Goal: Transaction & Acquisition: Purchase product/service

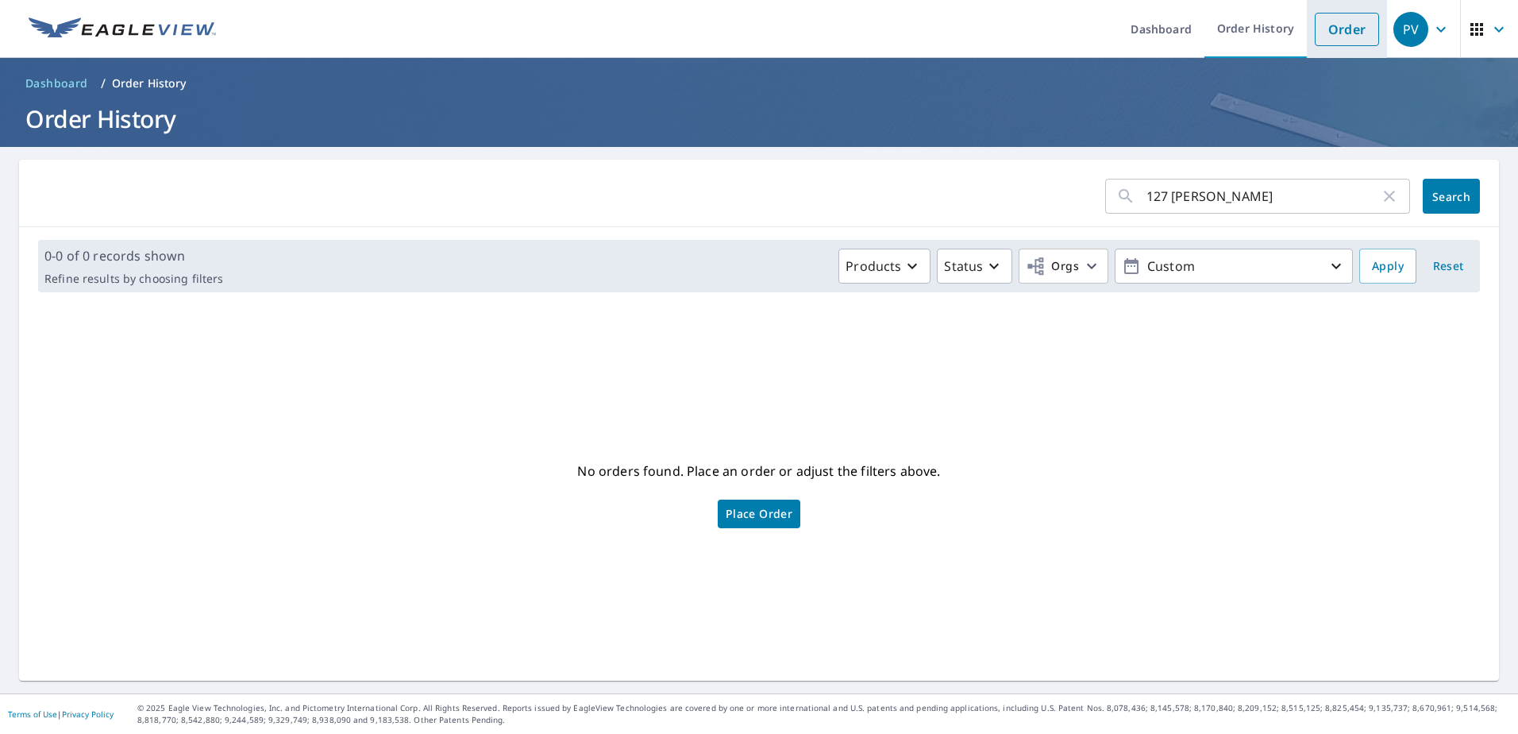
click at [1360, 23] on link "Order" at bounding box center [1347, 29] width 64 height 33
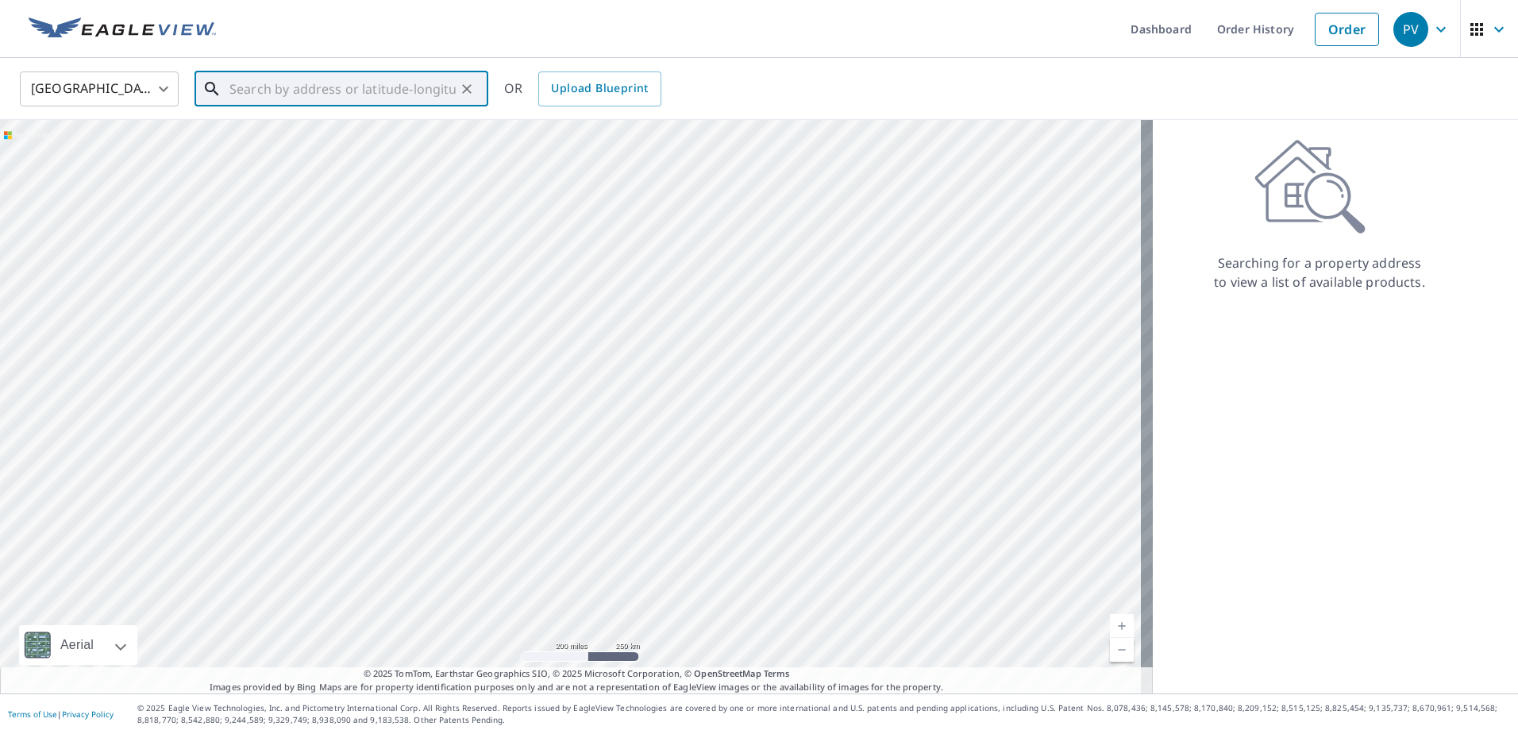
click at [363, 95] on input "text" at bounding box center [343, 89] width 226 height 44
click at [309, 133] on span "[STREET_ADDRESS][PERSON_NAME]" at bounding box center [350, 134] width 249 height 19
type input "[STREET_ADDRESS][PERSON_NAME]"
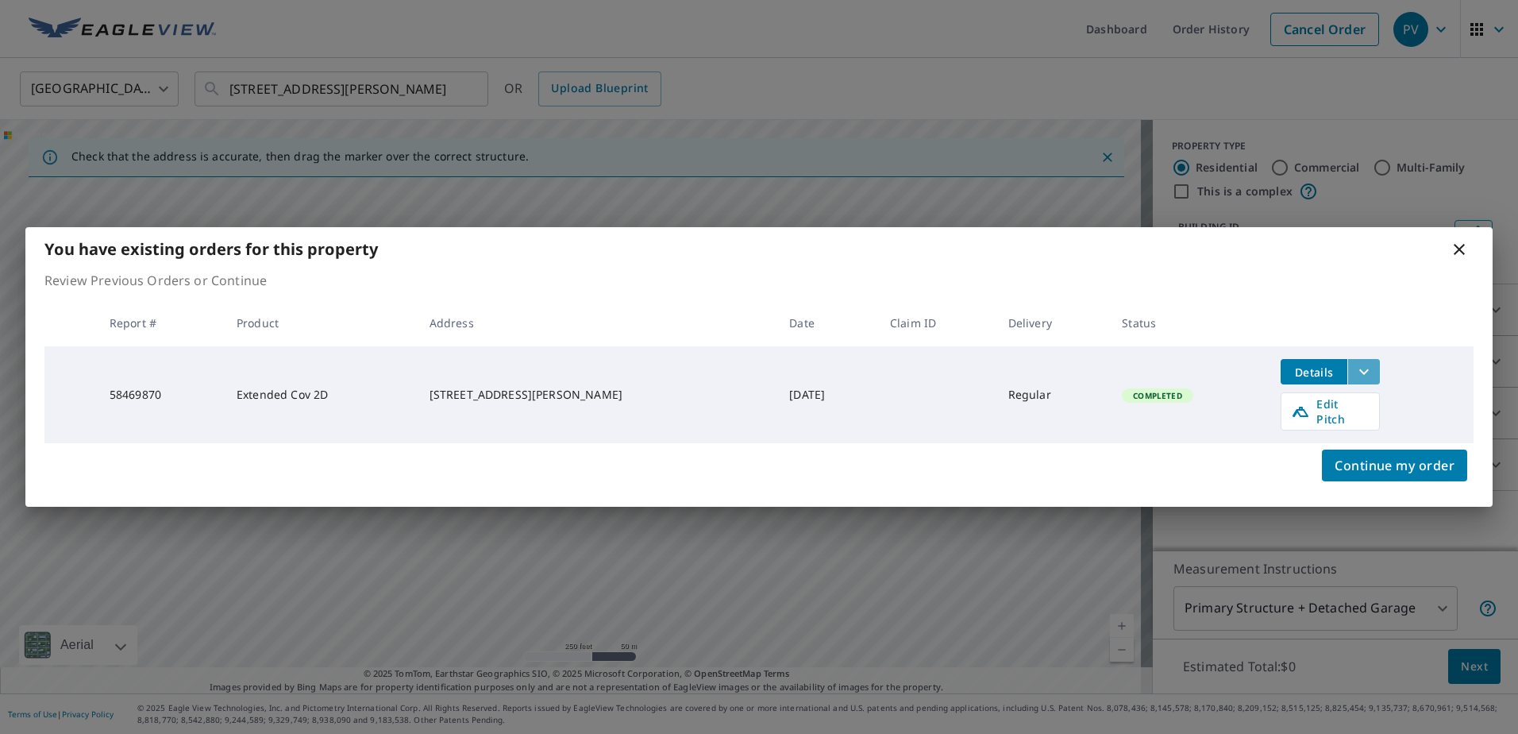
click at [1356, 380] on icon "filesDropdownBtn-58469870" at bounding box center [1364, 371] width 19 height 19
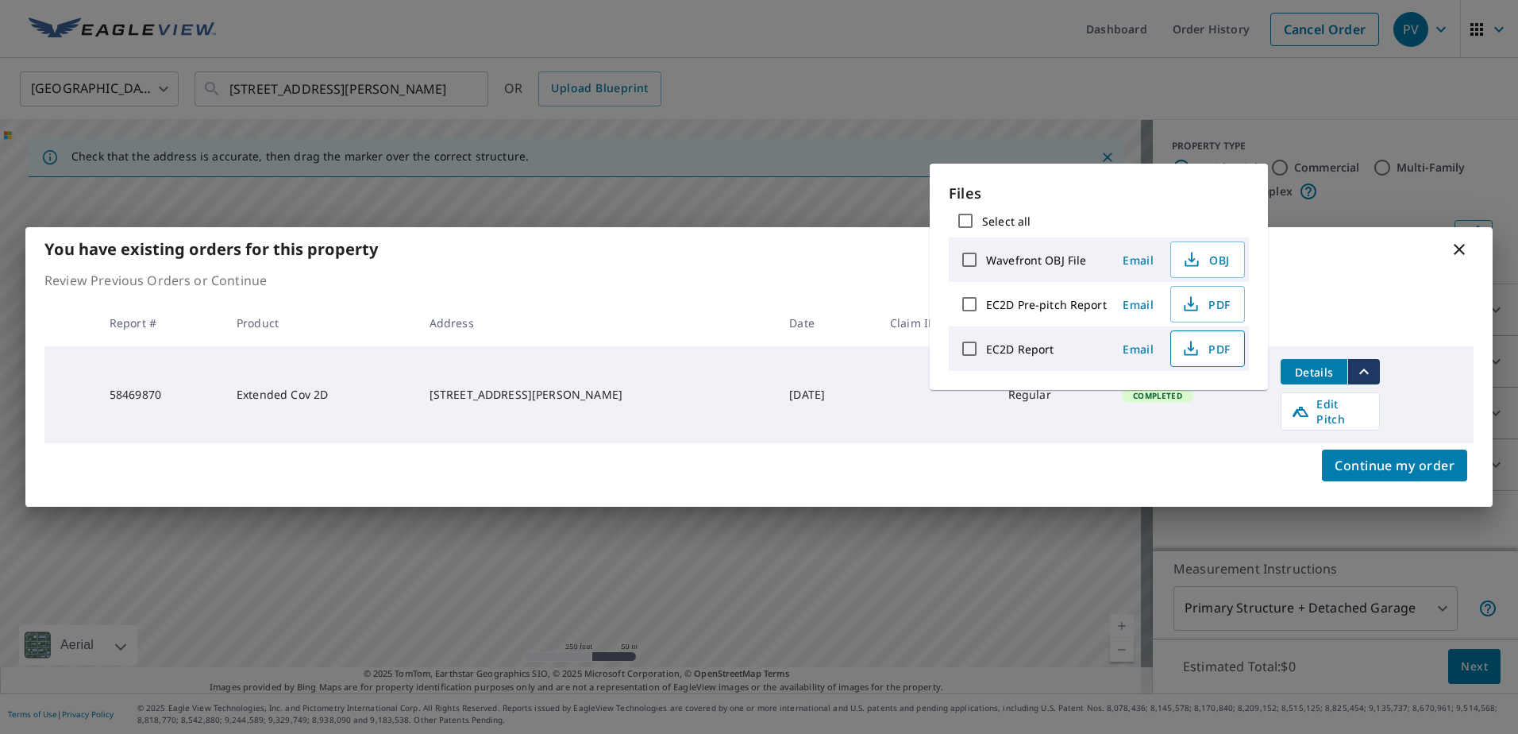
click at [1210, 350] on span "PDF" at bounding box center [1206, 348] width 51 height 19
click at [739, 290] on p "Review Previous Orders or Continue" at bounding box center [758, 280] width 1429 height 19
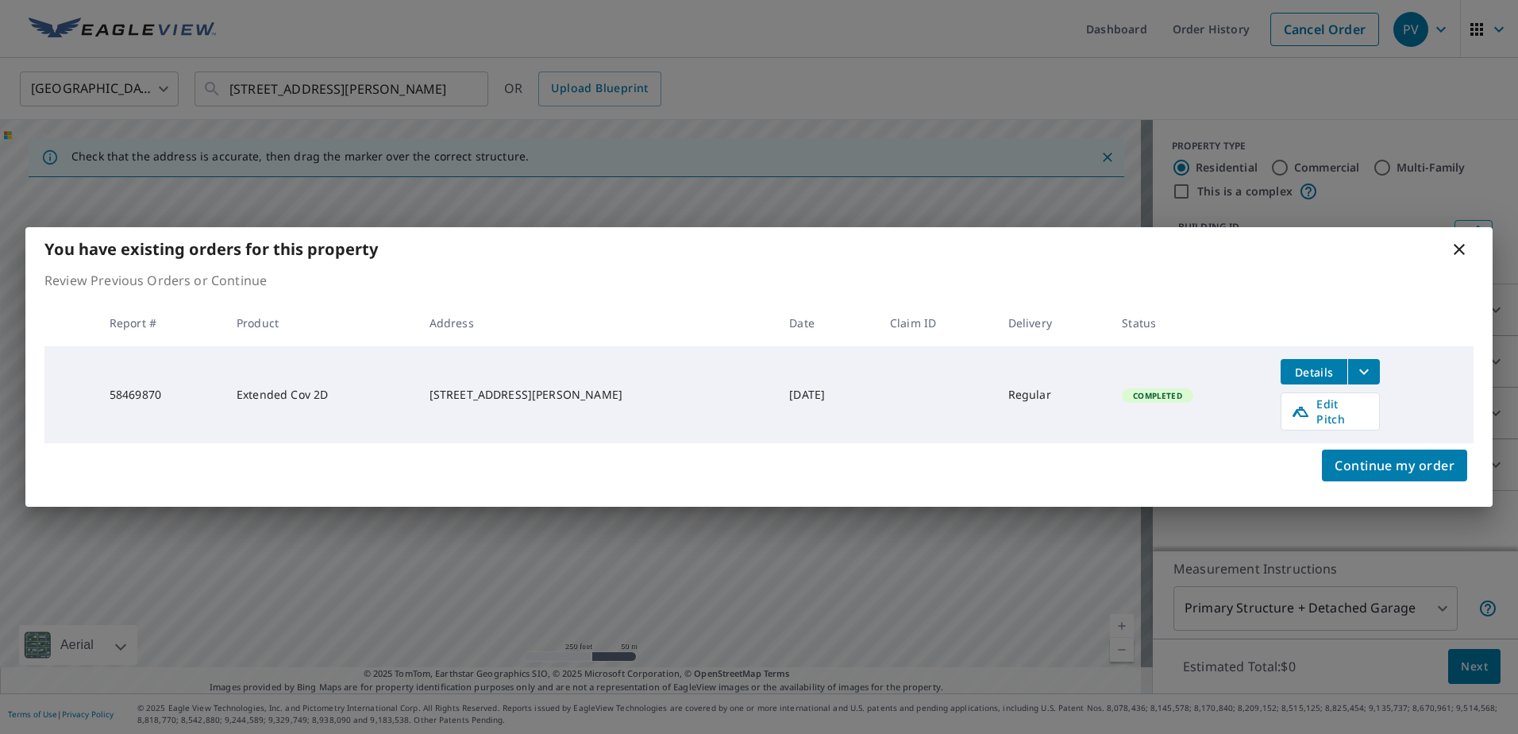
click at [1462, 255] on icon at bounding box center [1459, 249] width 11 height 11
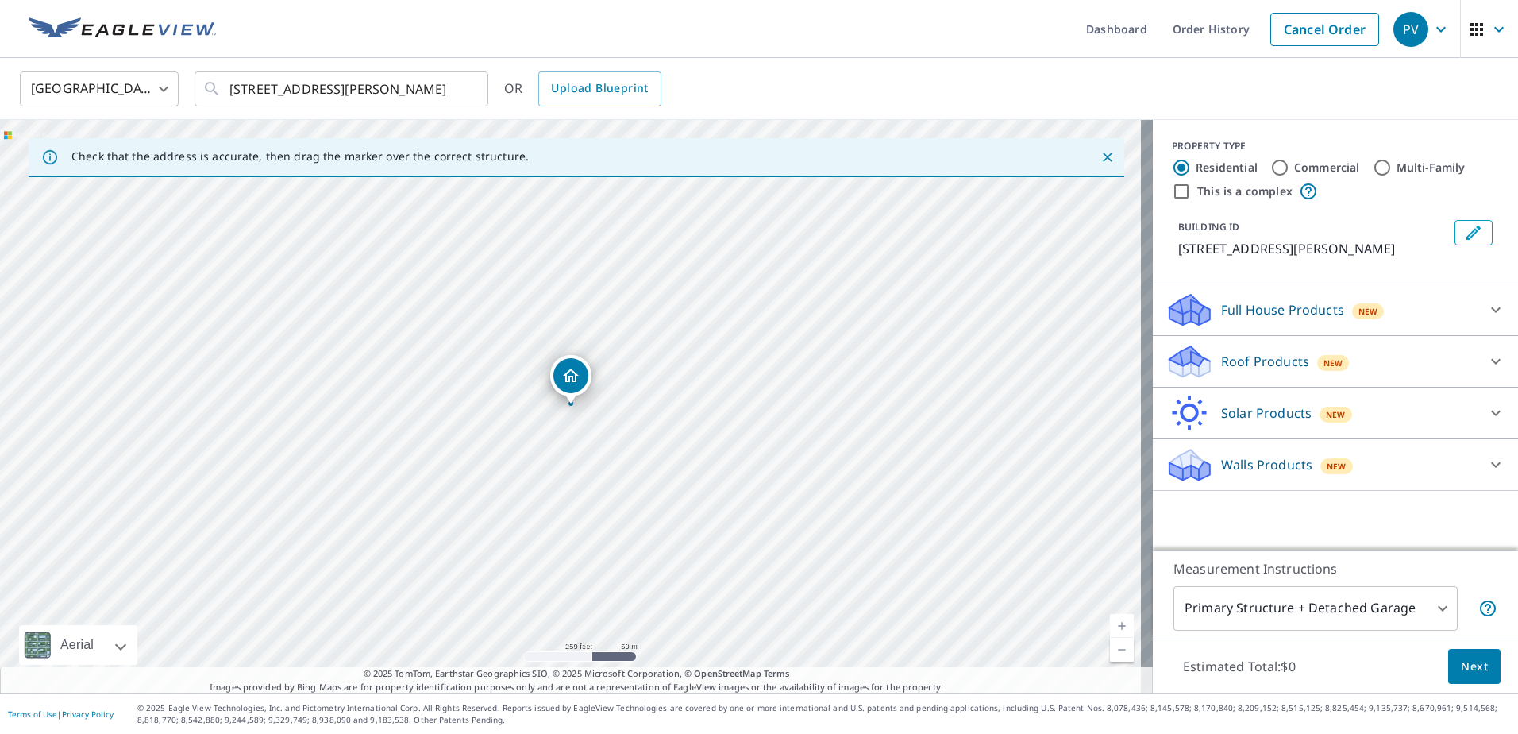
click at [1487, 363] on icon at bounding box center [1496, 361] width 19 height 19
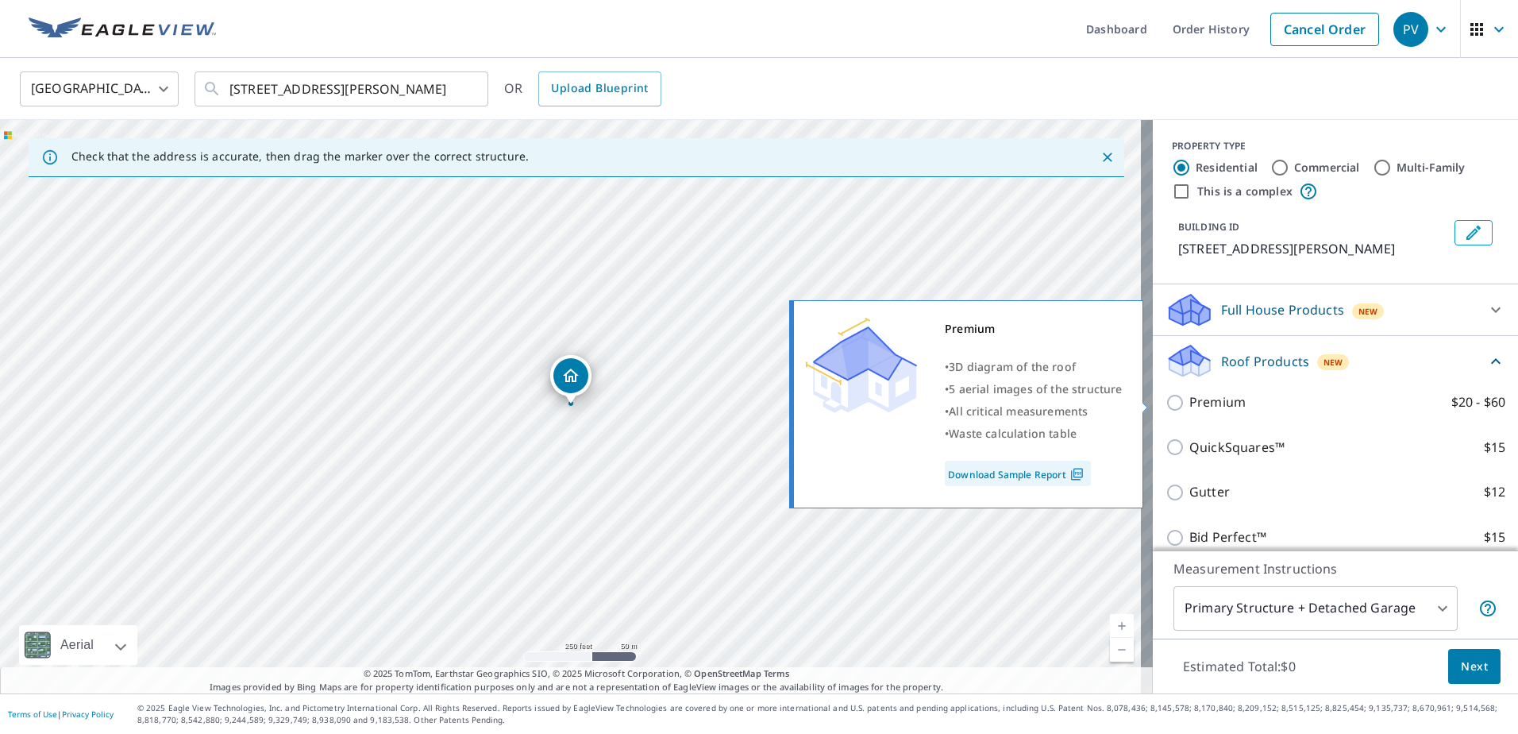
click at [1222, 407] on p "Premium" at bounding box center [1218, 402] width 56 height 20
click at [1190, 407] on input "Premium $20 - $60" at bounding box center [1178, 402] width 24 height 19
checkbox input "true"
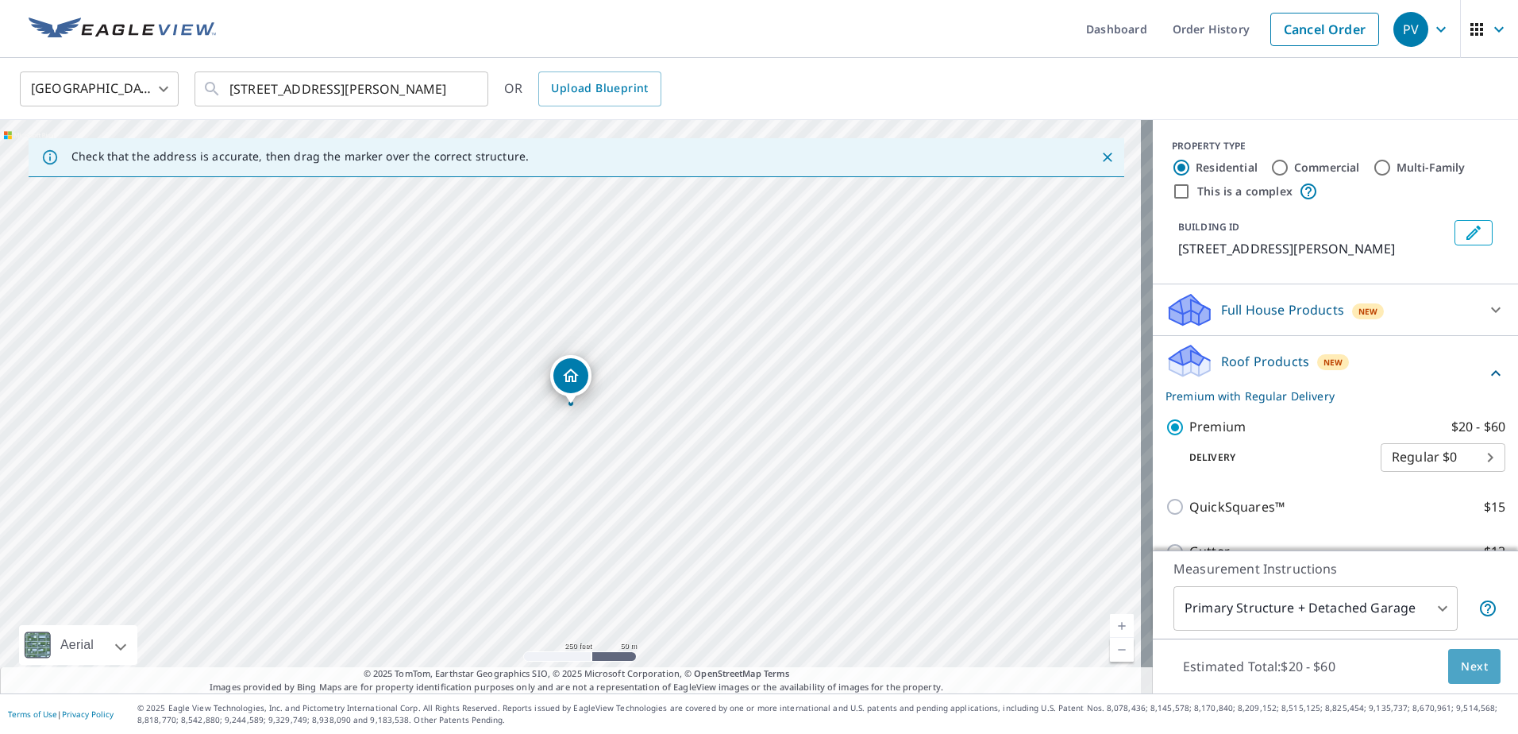
click at [1461, 662] on span "Next" at bounding box center [1474, 667] width 27 height 20
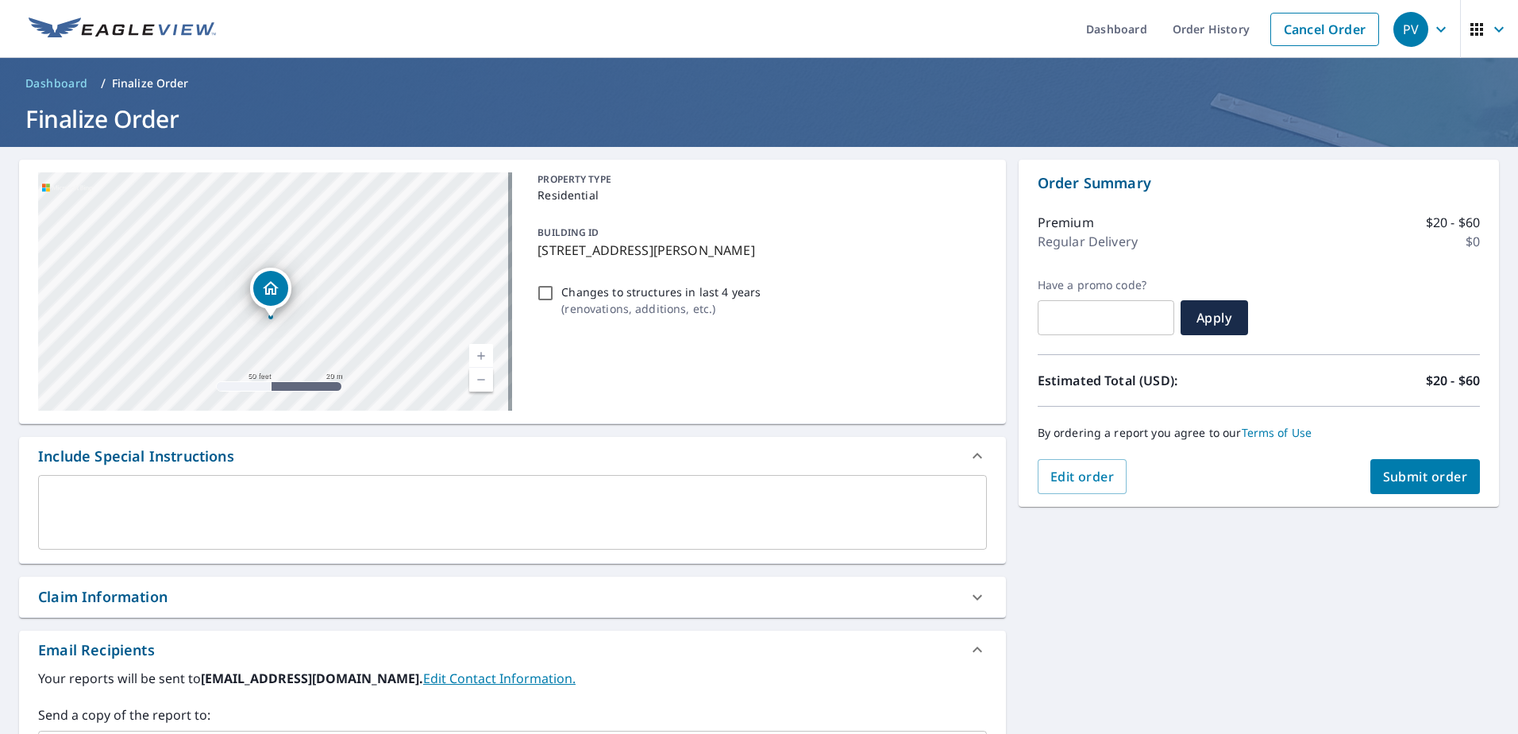
drag, startPoint x: 368, startPoint y: 302, endPoint x: 332, endPoint y: 162, distance: 144.5
click at [332, 162] on div "[STREET_ADDRESS][PERSON_NAME] A standard road map Aerial A detailed look from a…" at bounding box center [512, 292] width 987 height 264
checkbox input "true"
click at [344, 236] on div "[STREET_ADDRESS][PERSON_NAME]" at bounding box center [275, 291] width 474 height 238
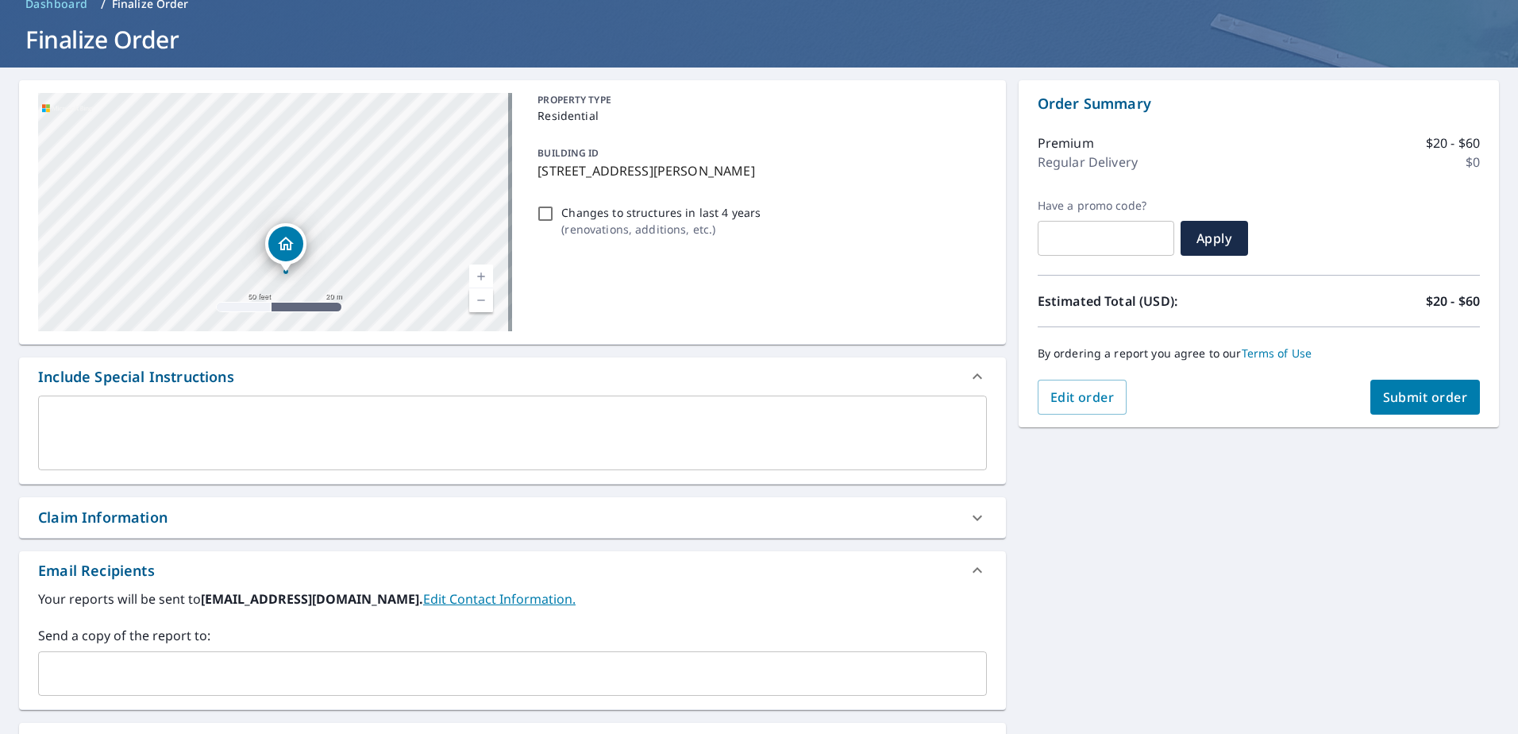
click at [145, 438] on textarea at bounding box center [512, 433] width 927 height 45
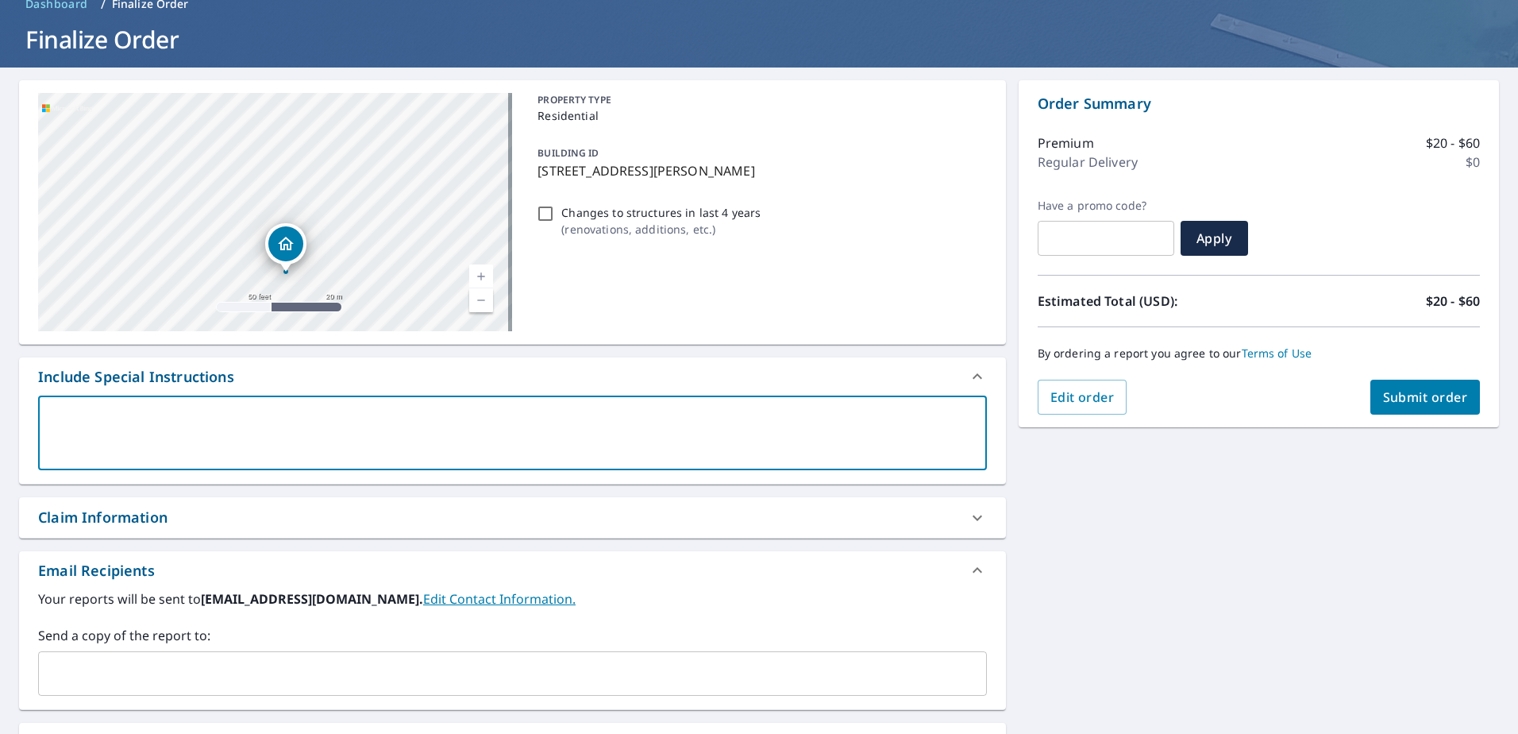
type textarea "P"
type textarea "x"
checkbox input "true"
type textarea "Pl"
type textarea "x"
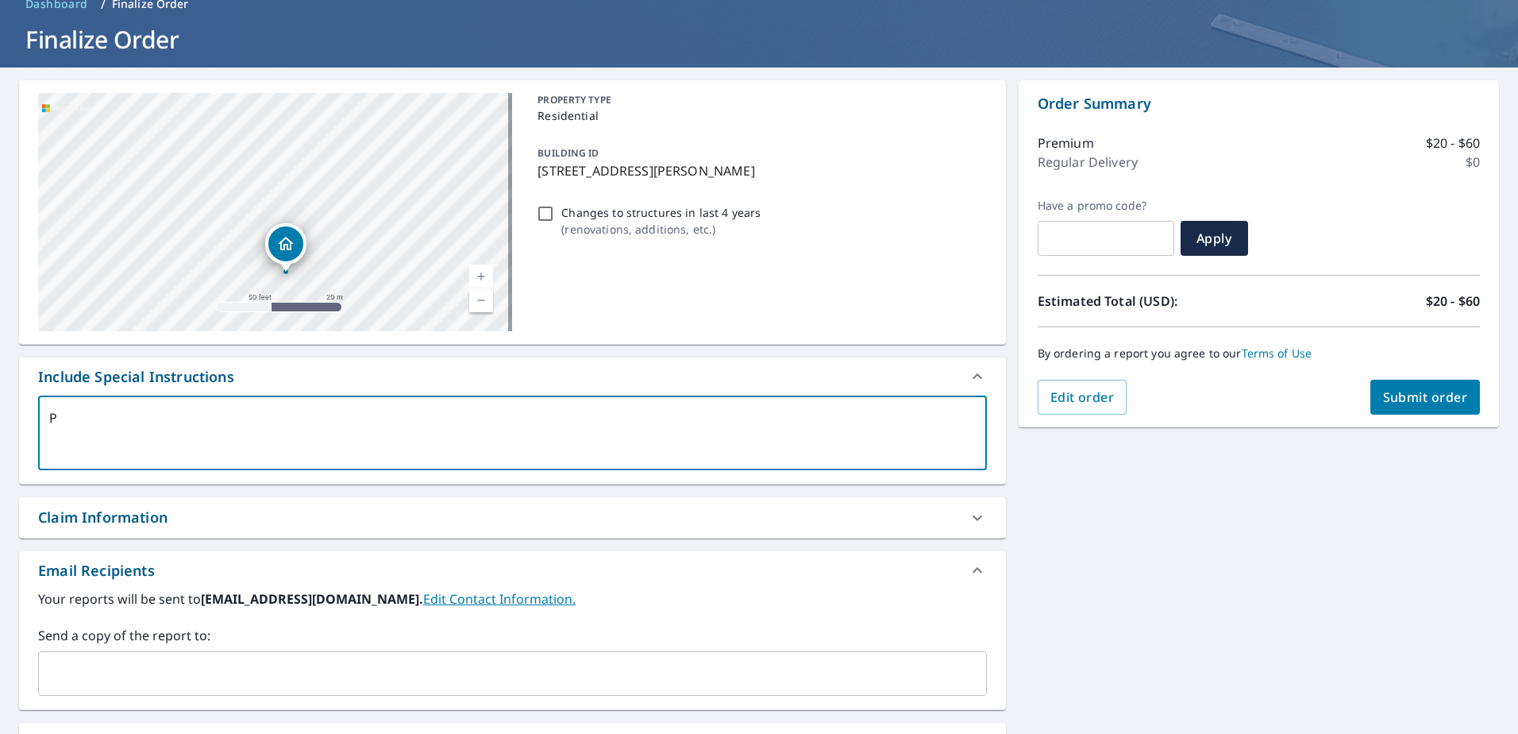
checkbox input "true"
type textarea "Ple"
type textarea "x"
checkbox input "true"
type textarea "Plea"
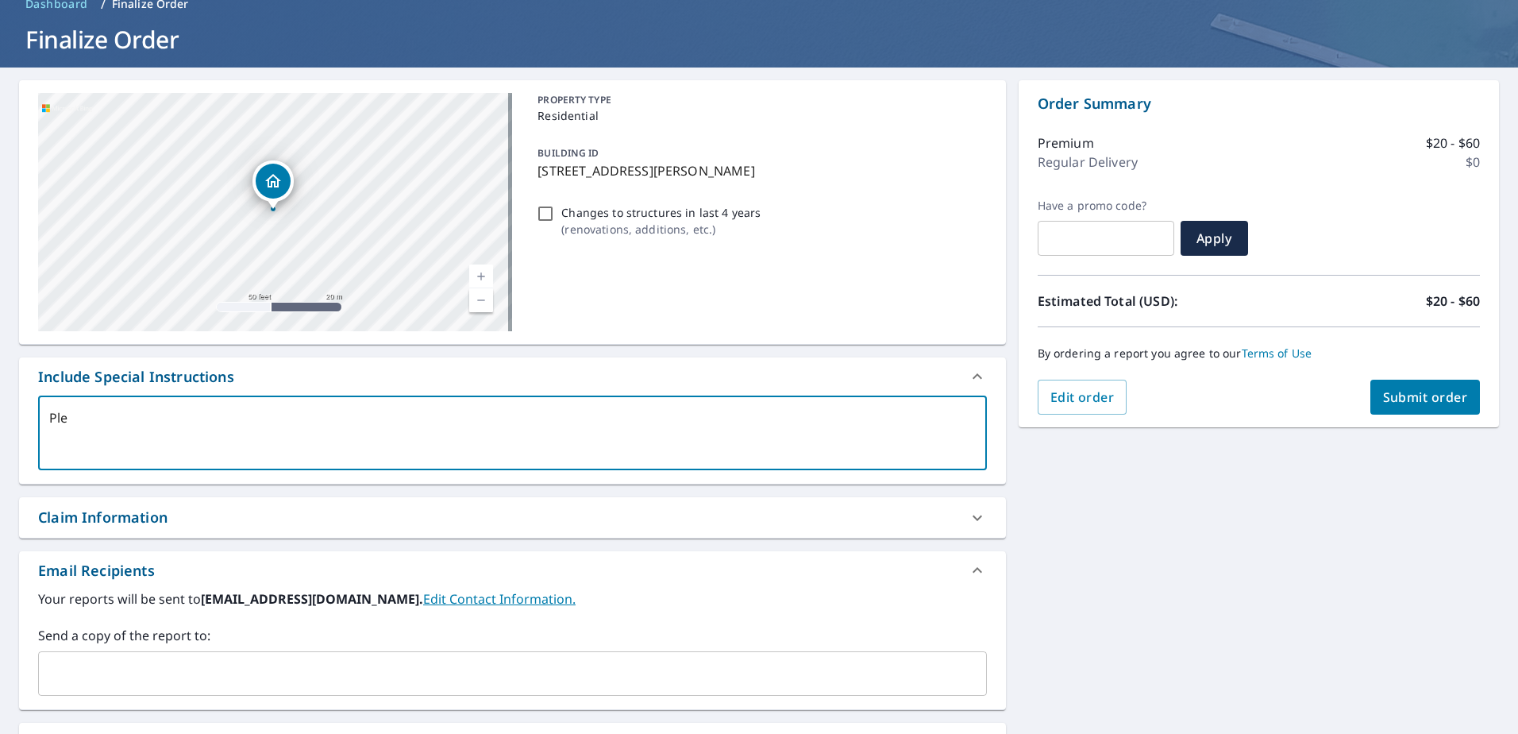
type textarea "x"
checkbox input "true"
type textarea "Pleas"
type textarea "x"
checkbox input "true"
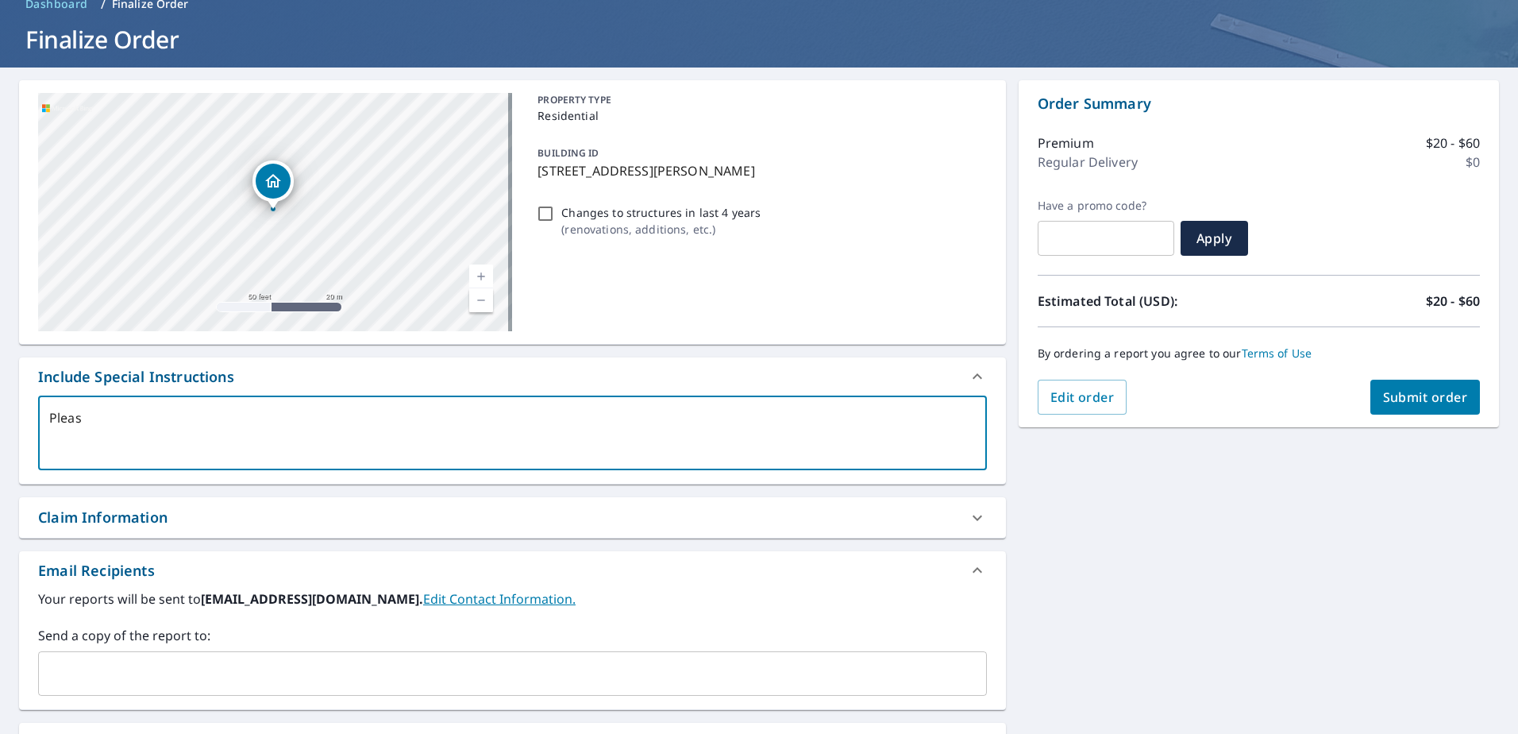
type textarea "Please"
type textarea "x"
checkbox input "true"
type textarea "Please"
type textarea "x"
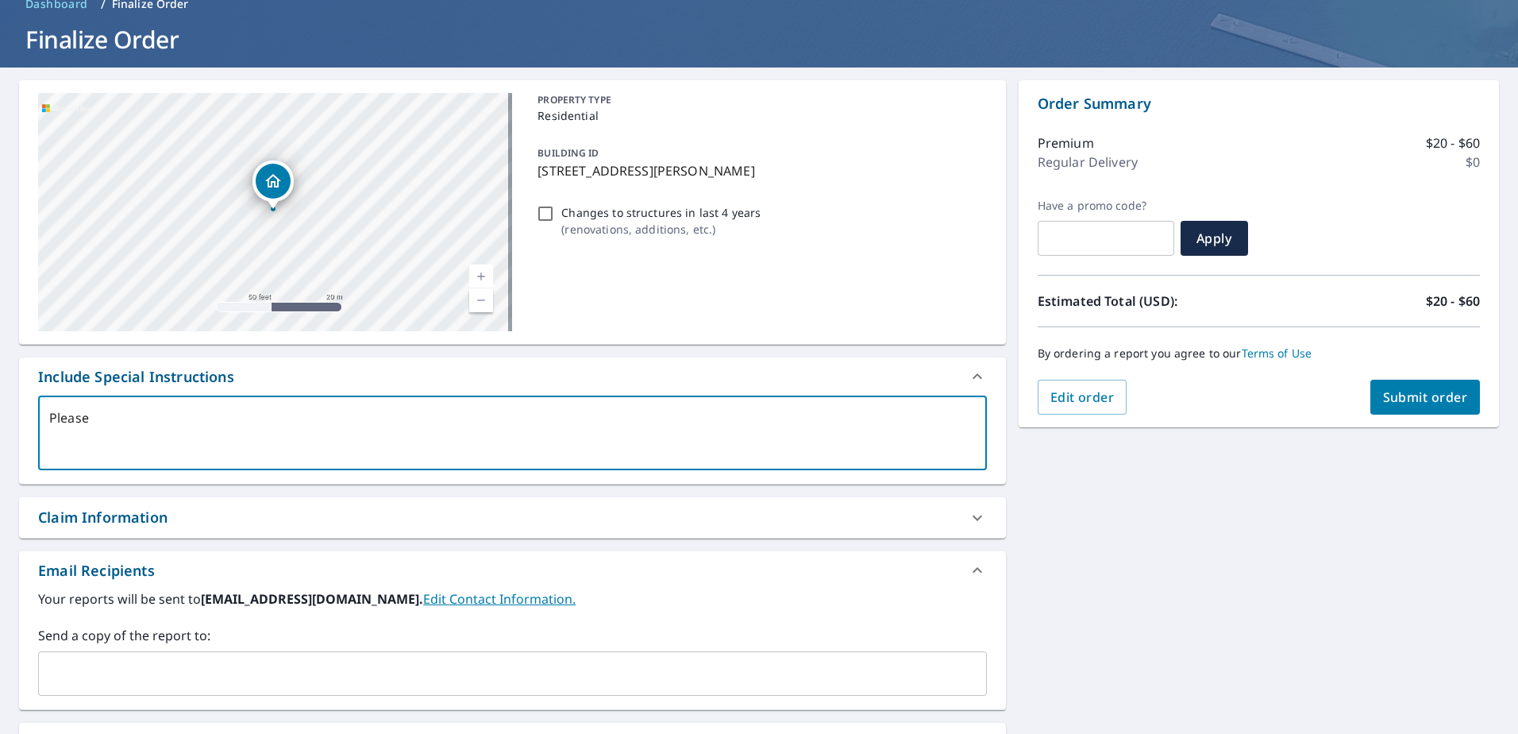
checkbox input "true"
type textarea "Please i"
type textarea "x"
checkbox input "true"
type textarea "Please in"
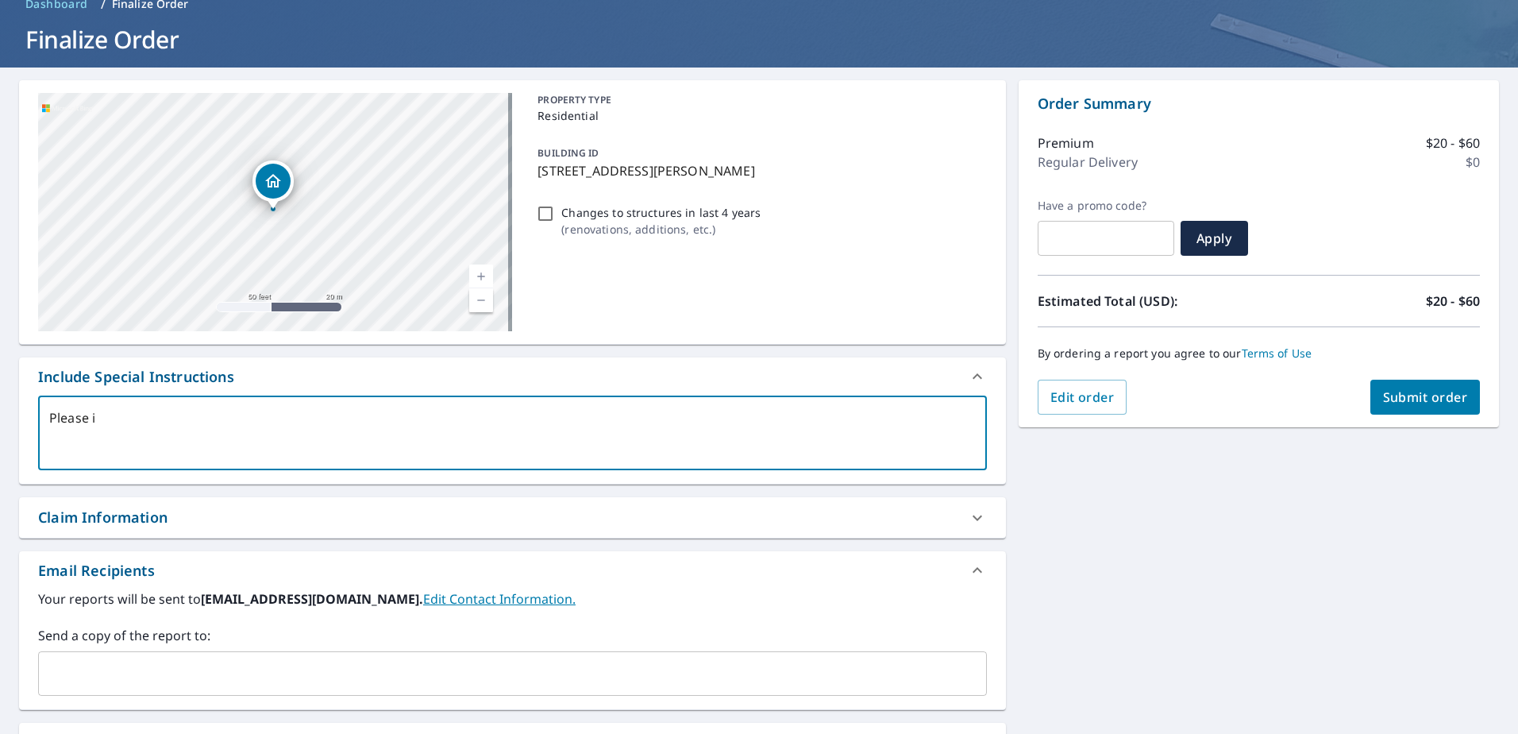
type textarea "x"
checkbox input "true"
type textarea "Please inc"
type textarea "x"
checkbox input "true"
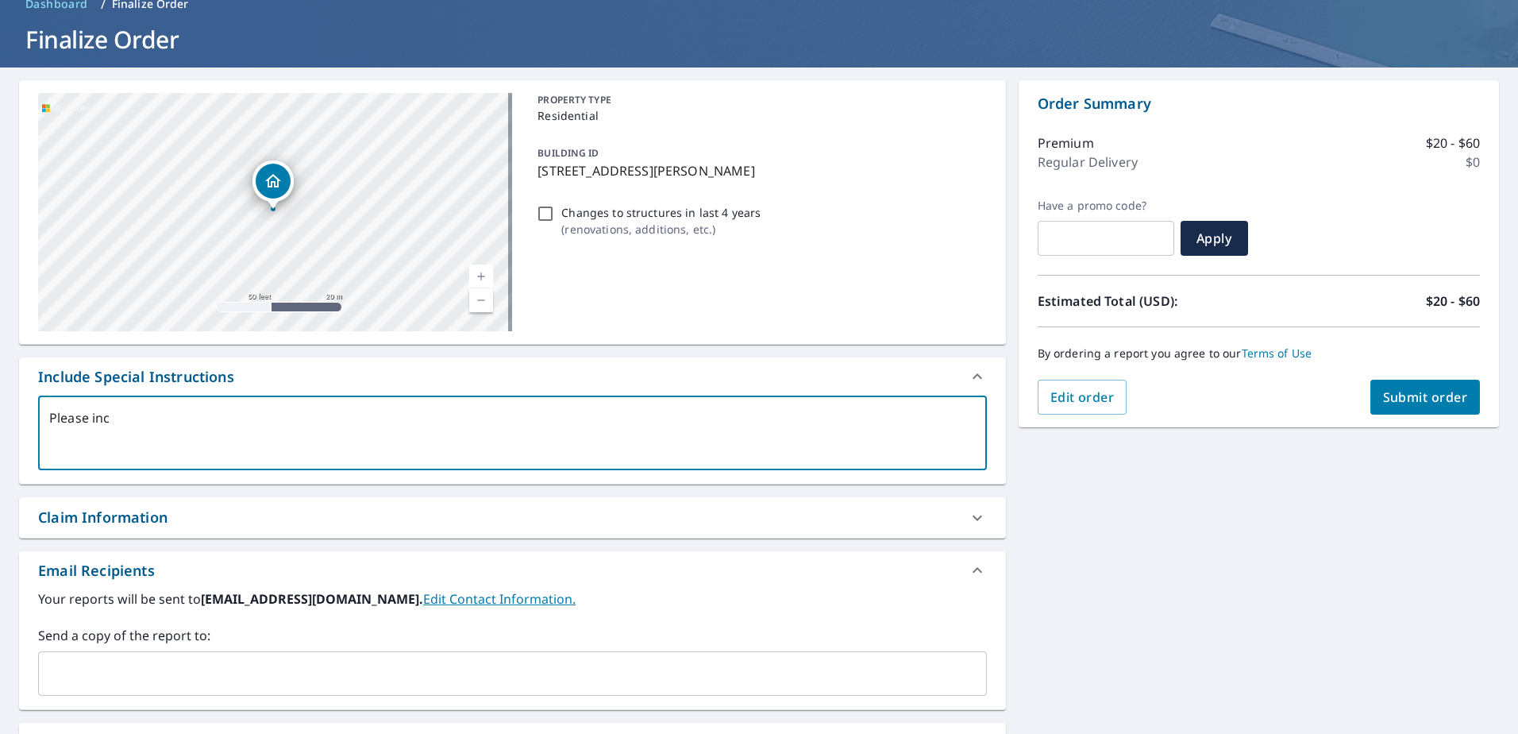
type textarea "Please incl"
type textarea "x"
checkbox input "true"
type textarea "Please inclu"
type textarea "x"
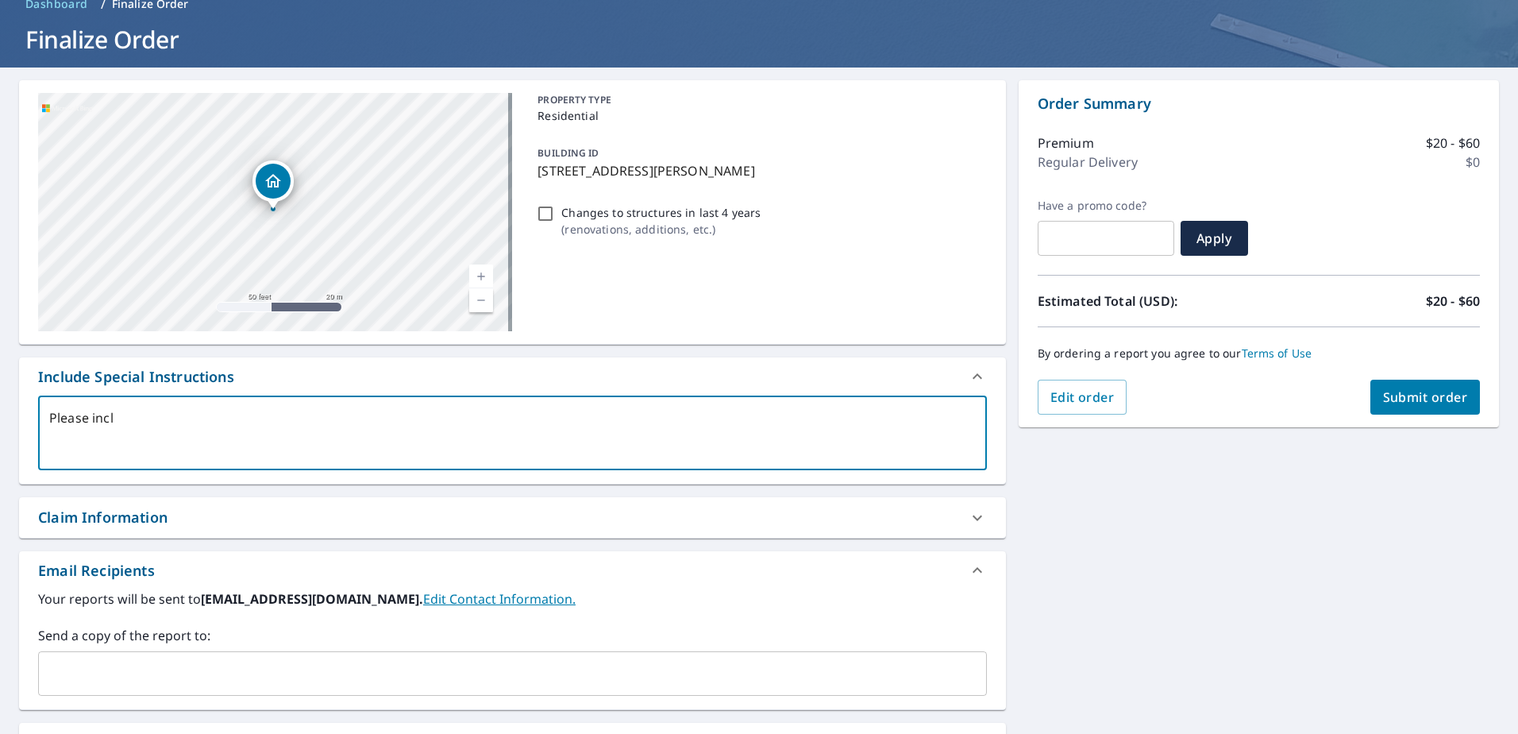
checkbox input "true"
type textarea "Please includ"
type textarea "x"
checkbox input "true"
type textarea "Please include"
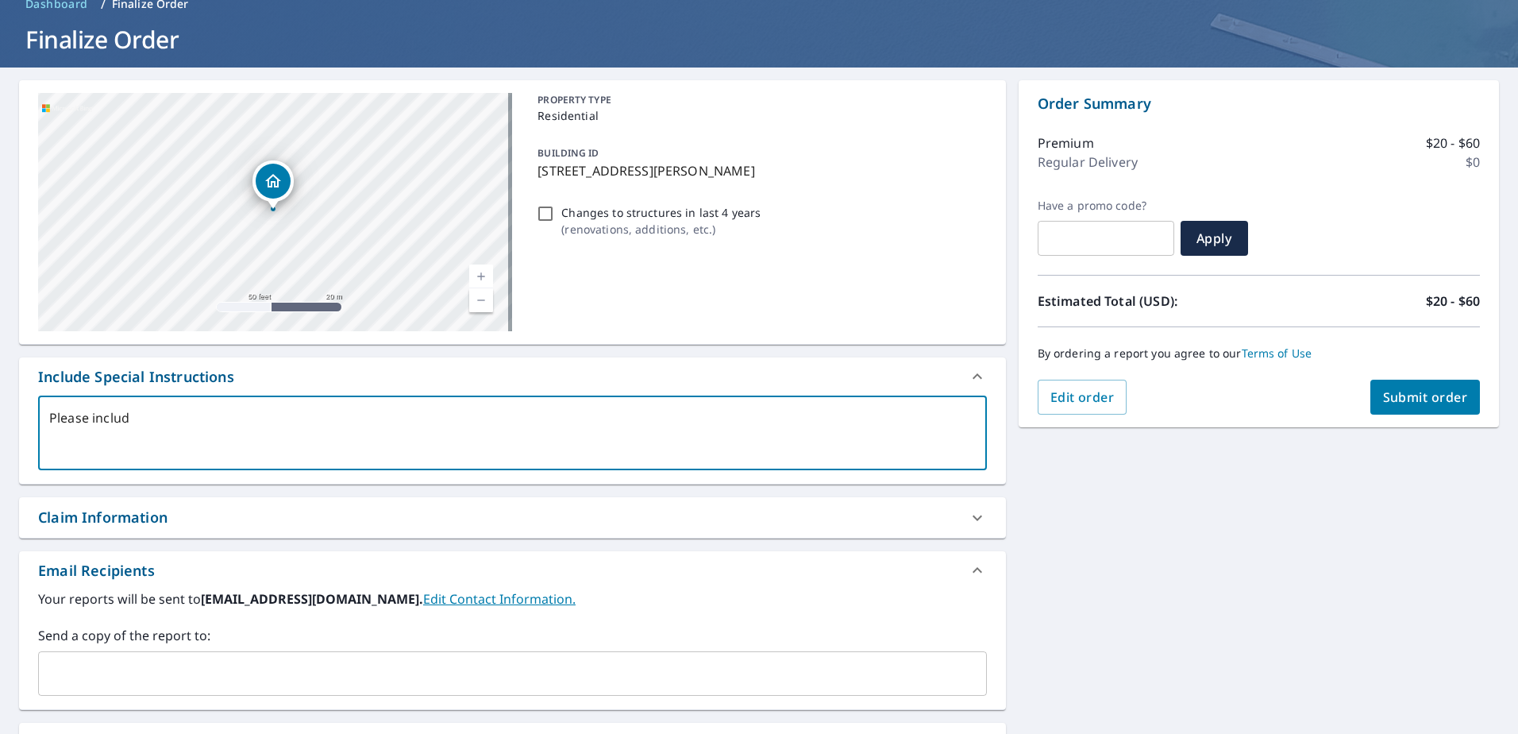
type textarea "x"
checkbox input "true"
type textarea "Please include"
type textarea "x"
checkbox input "true"
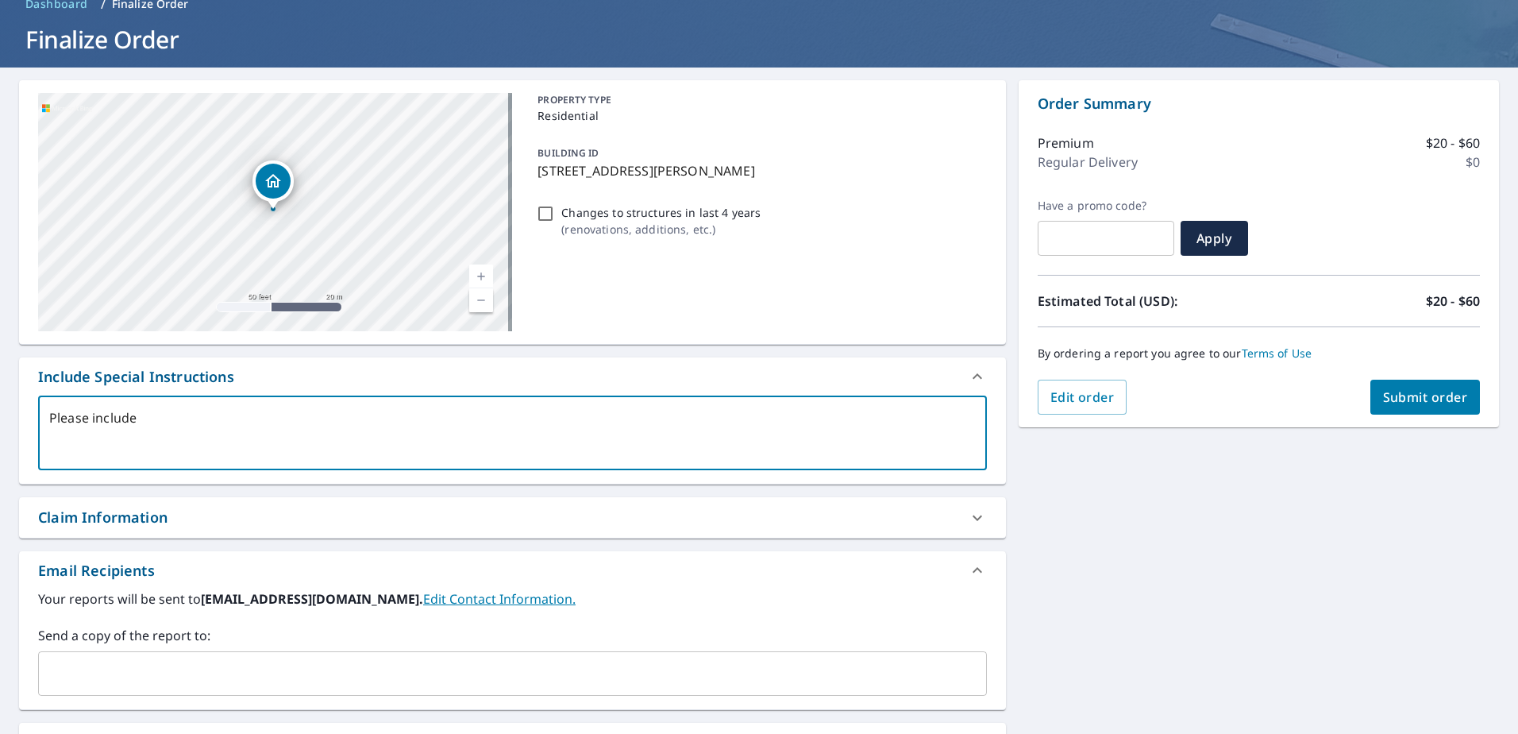
type textarea "Please include a"
type textarea "x"
checkbox input "true"
type textarea "Please include al"
type textarea "x"
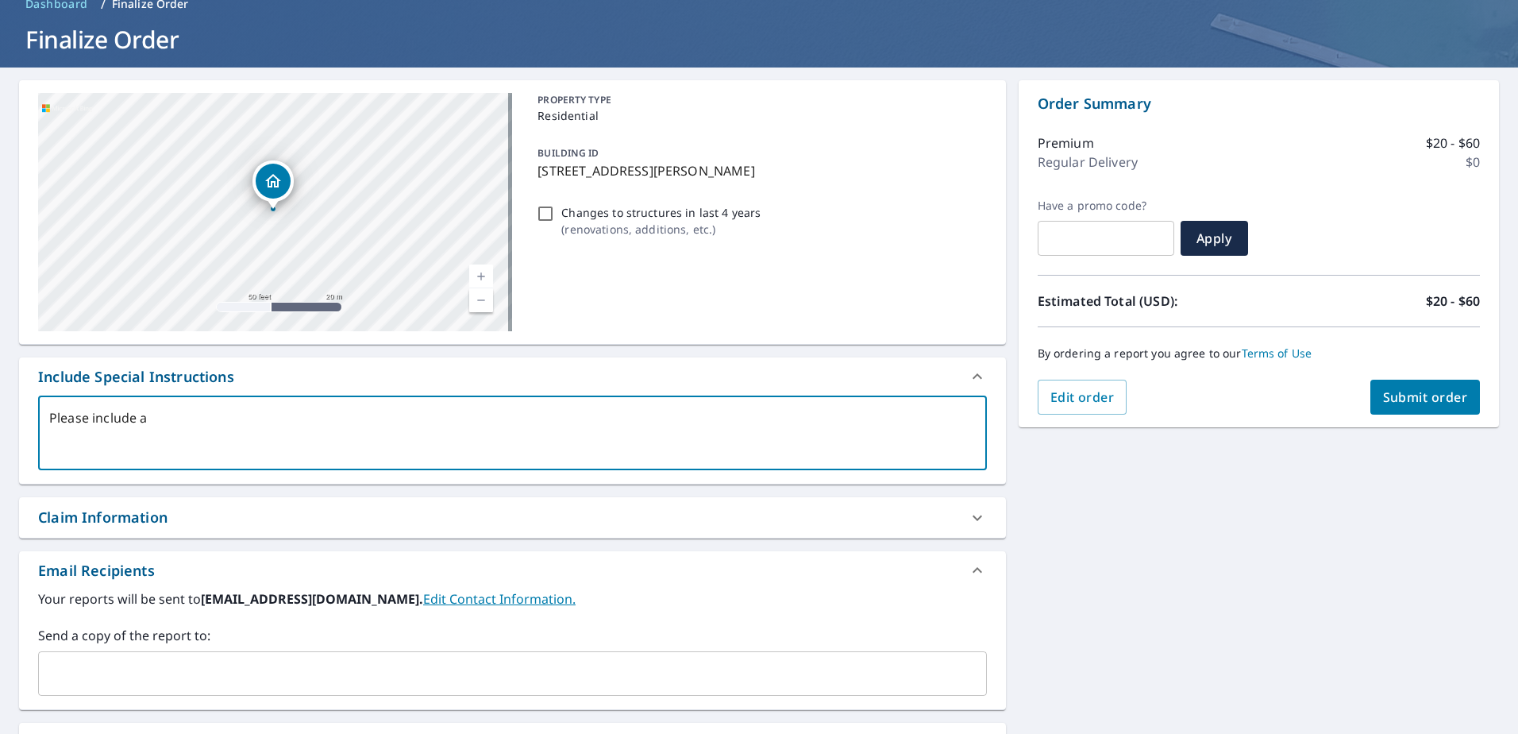
checkbox input "true"
type textarea "Please include all"
type textarea "x"
checkbox input "true"
type textarea "Please include all"
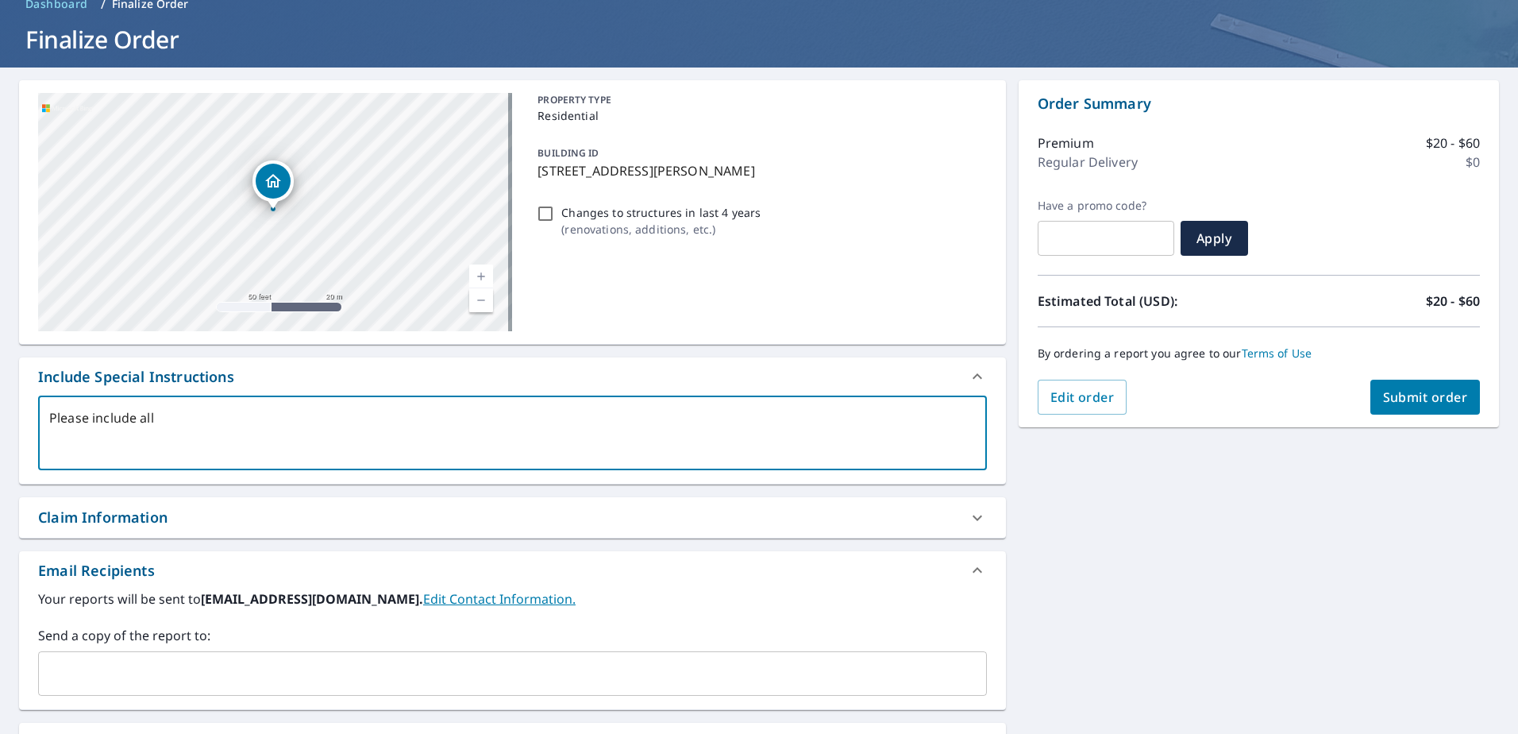
type textarea "x"
checkbox input "true"
type textarea "Please include all s"
type textarea "x"
checkbox input "true"
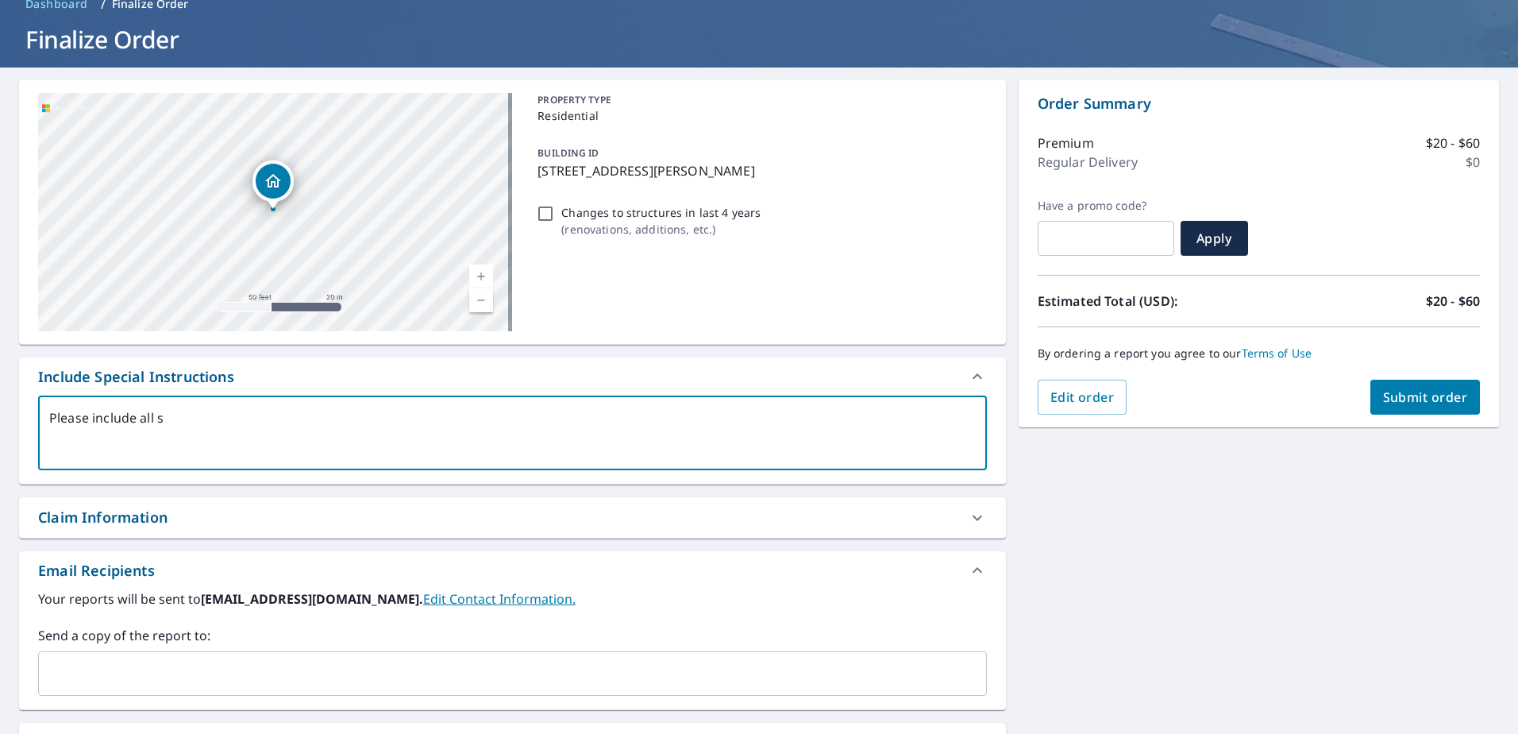
type textarea "Please include all st"
type textarea "x"
checkbox input "true"
type textarea "Please include all str"
type textarea "x"
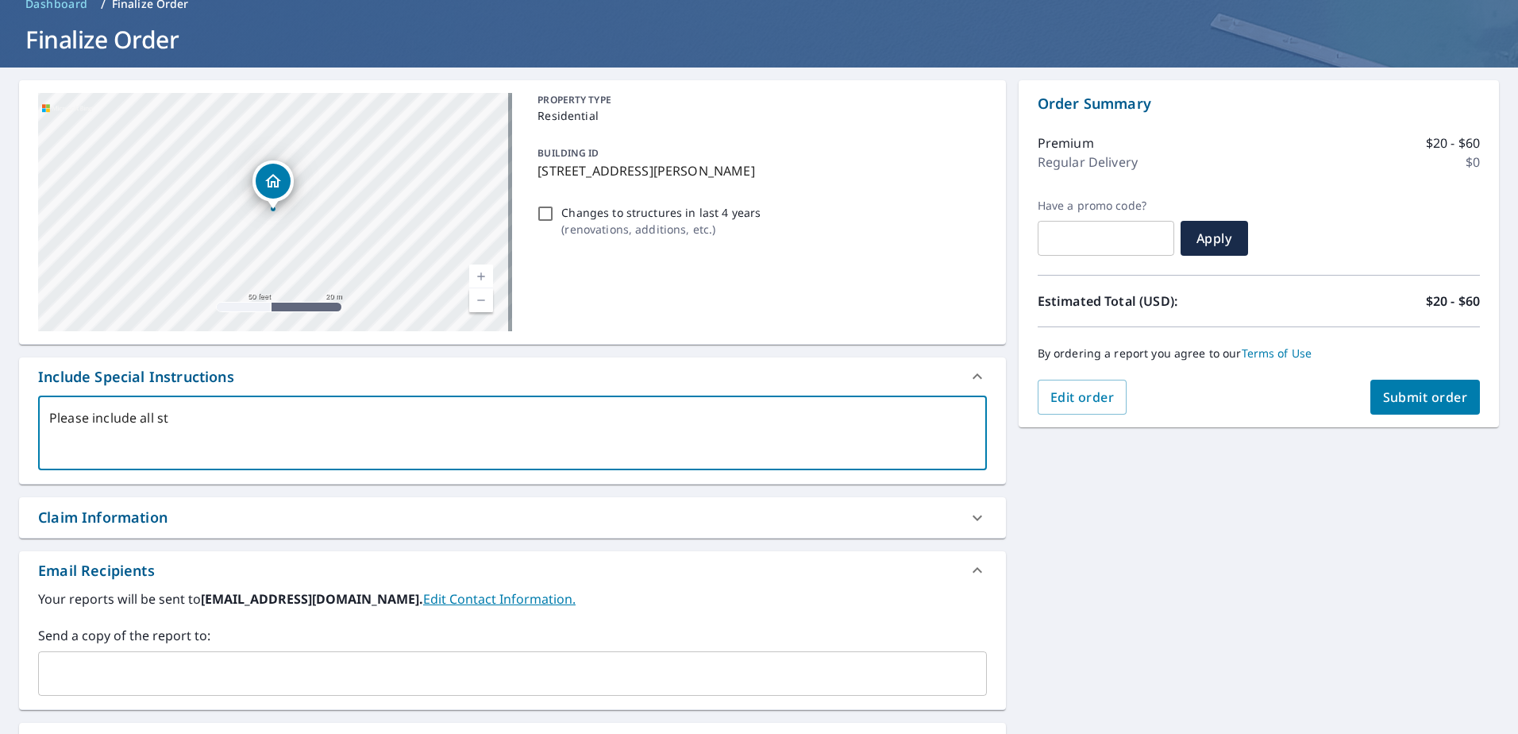
checkbox input "true"
type textarea "Please include all stru"
type textarea "x"
checkbox input "true"
type textarea "Please include all struc"
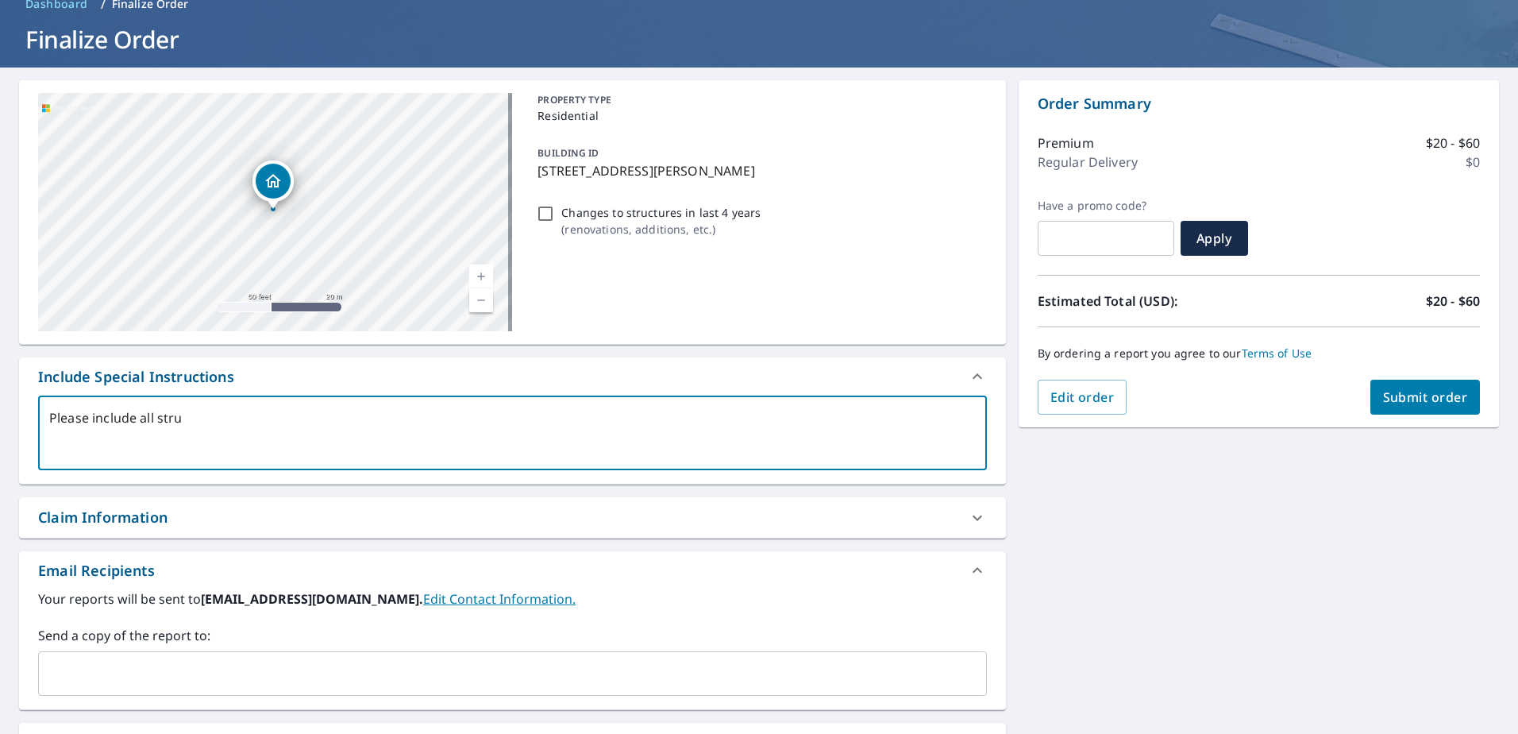
type textarea "x"
checkbox input "true"
type textarea "Please include all struct"
type textarea "x"
checkbox input "true"
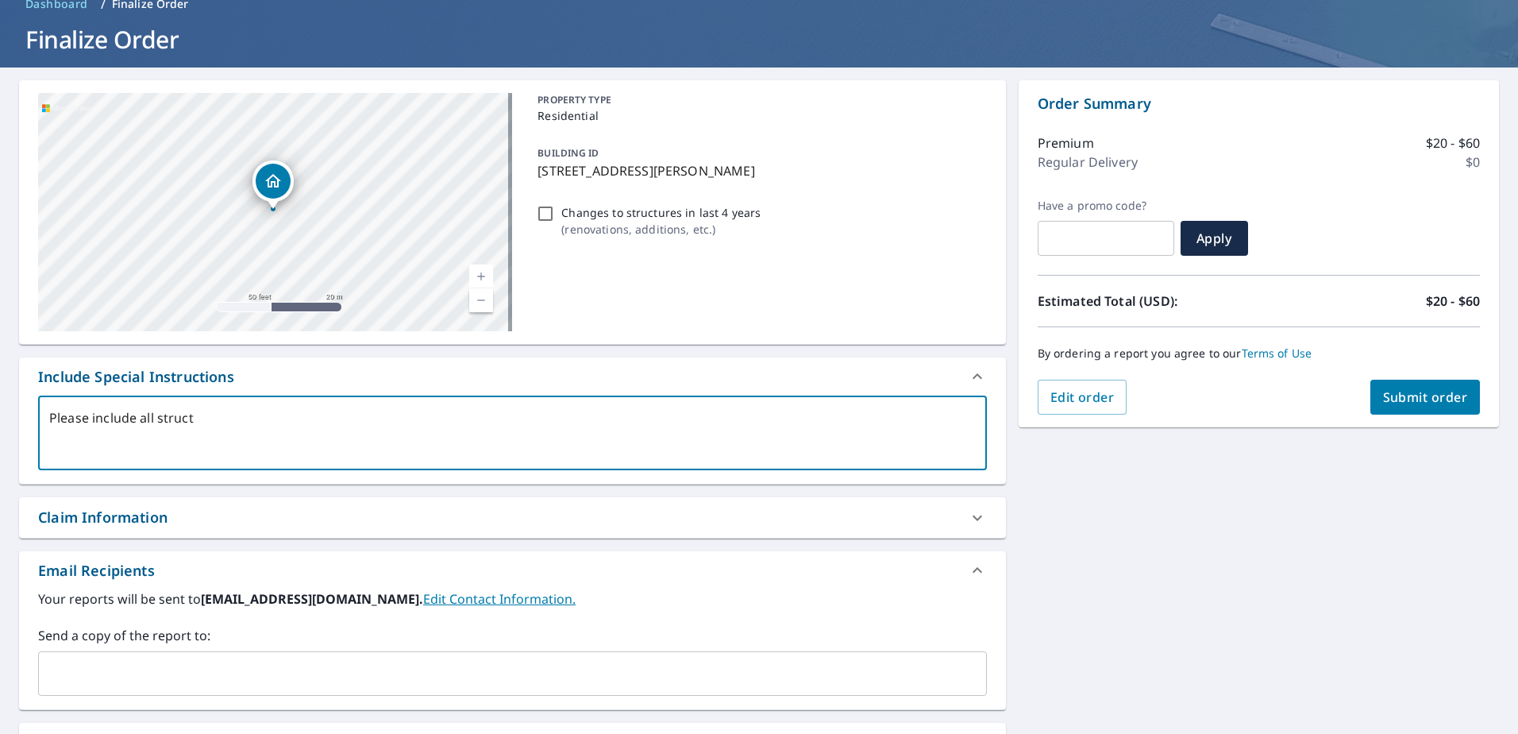
type textarea "Please include all structu"
type textarea "x"
checkbox input "true"
type textarea "Please include all structur"
type textarea "x"
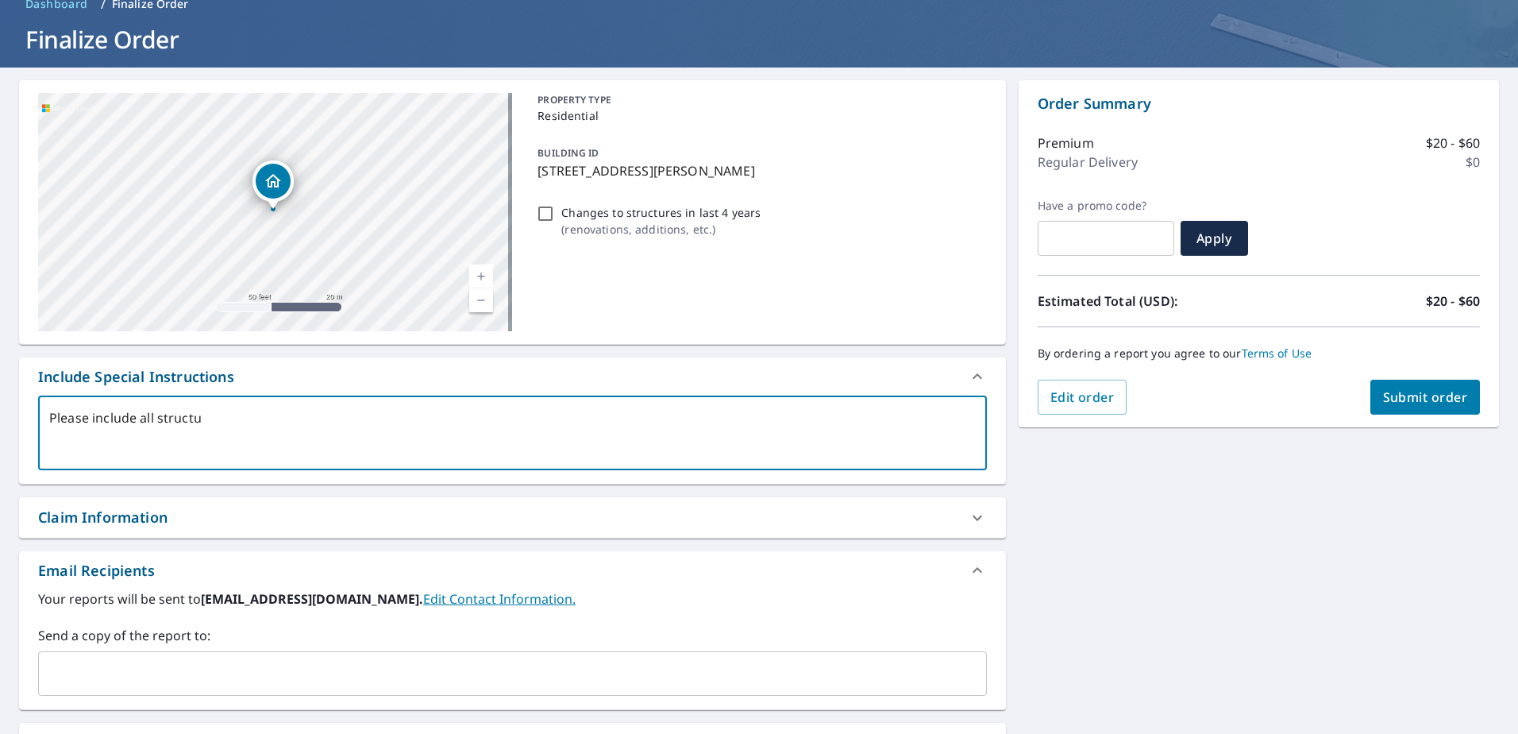
checkbox input "true"
type textarea "Please include all structure"
type textarea "x"
checkbox input "true"
type textarea "Please include all structures"
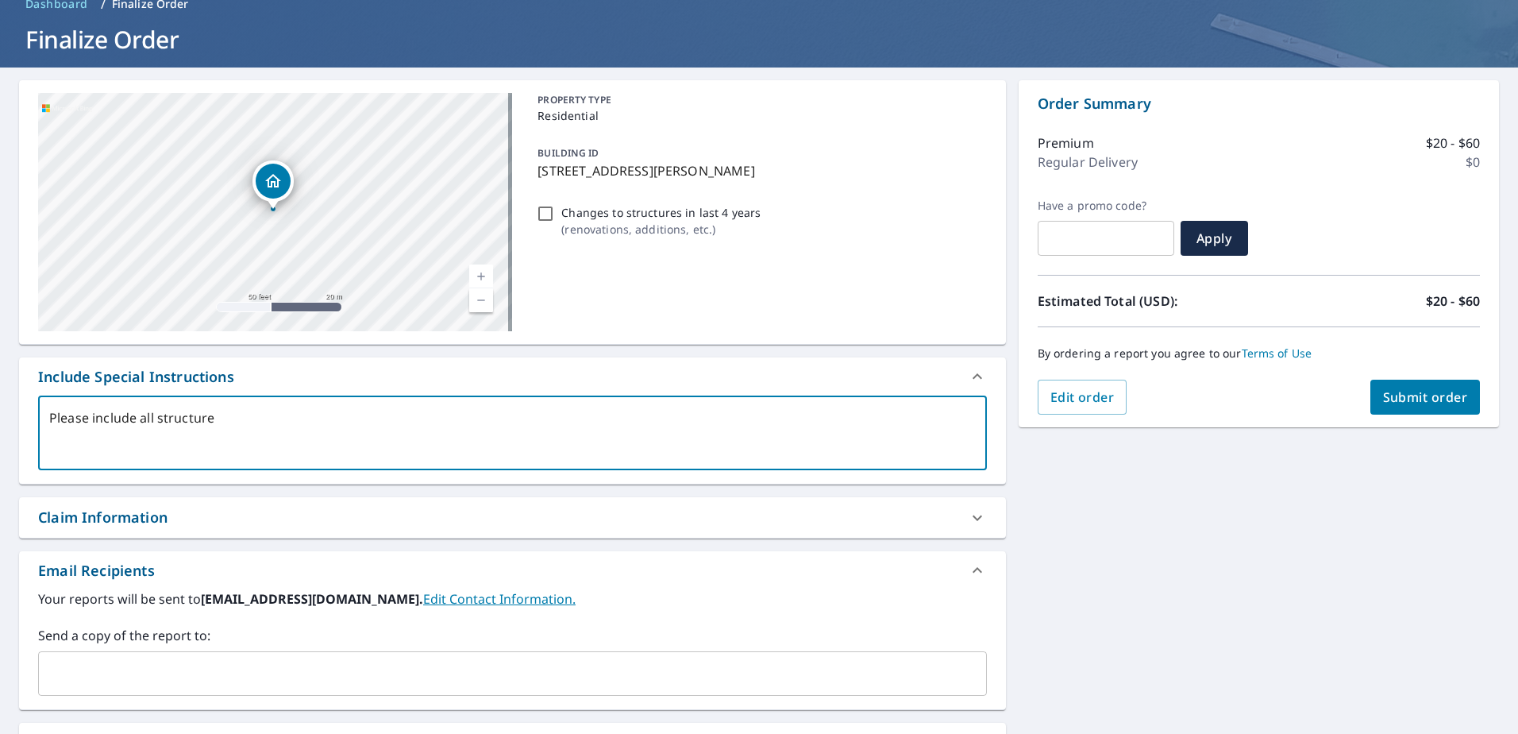
type textarea "x"
checkbox input "true"
type textarea "Please include all structures"
type textarea "x"
checkbox input "true"
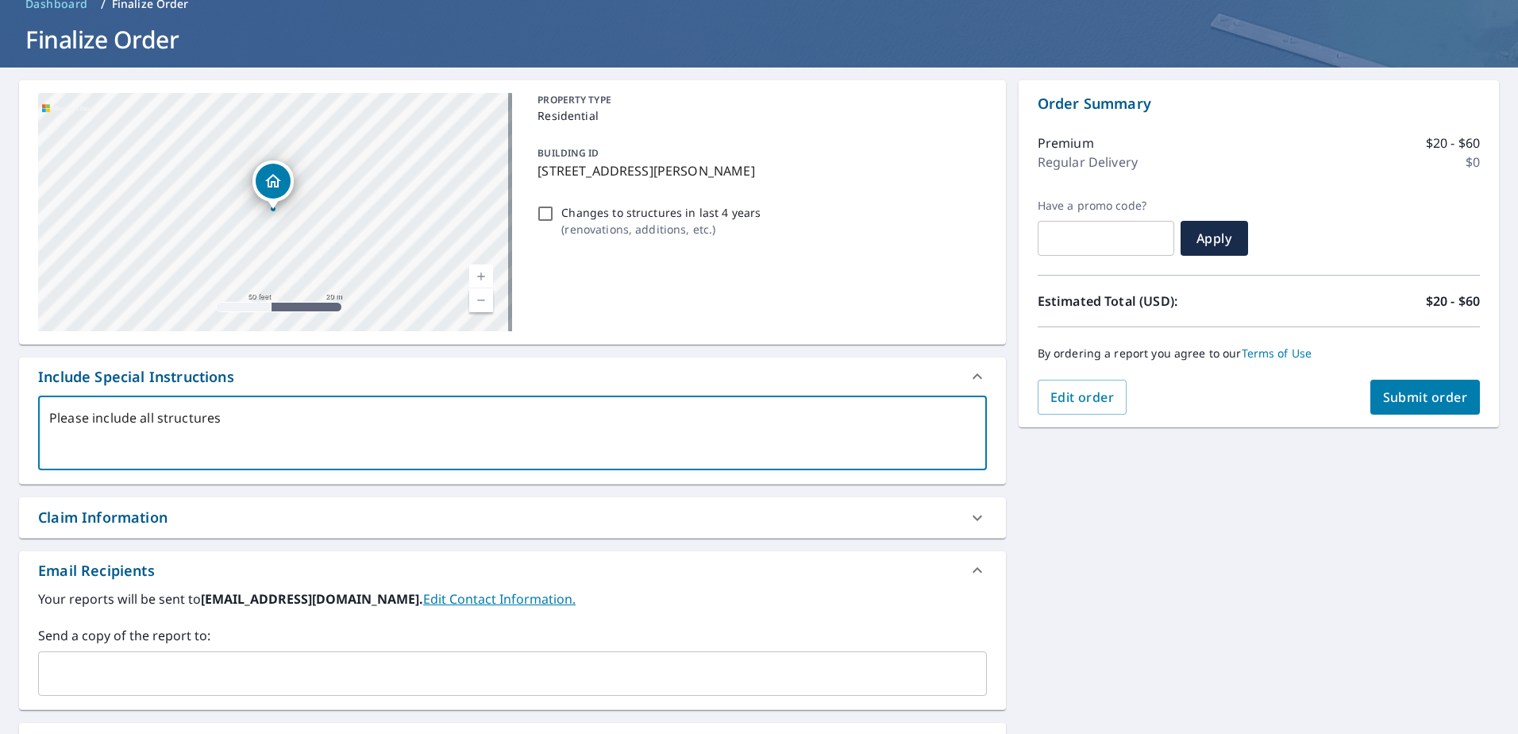
type textarea "Please include all structures o"
type textarea "x"
checkbox input "true"
type textarea "Please include all structures on"
type textarea "x"
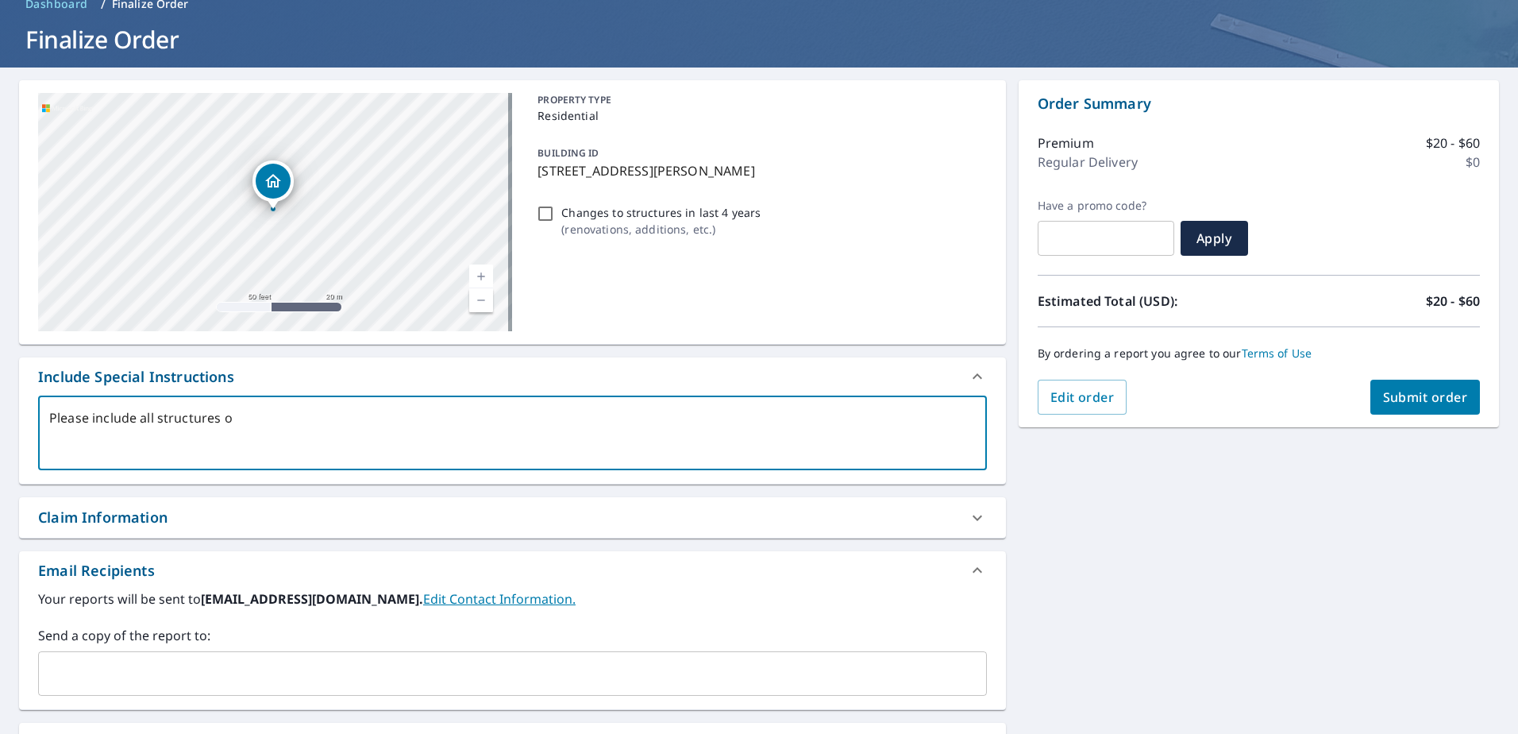
checkbox input "true"
type textarea "Please include all structures on"
type textarea "x"
checkbox input "true"
type textarea "Please include all structures on p"
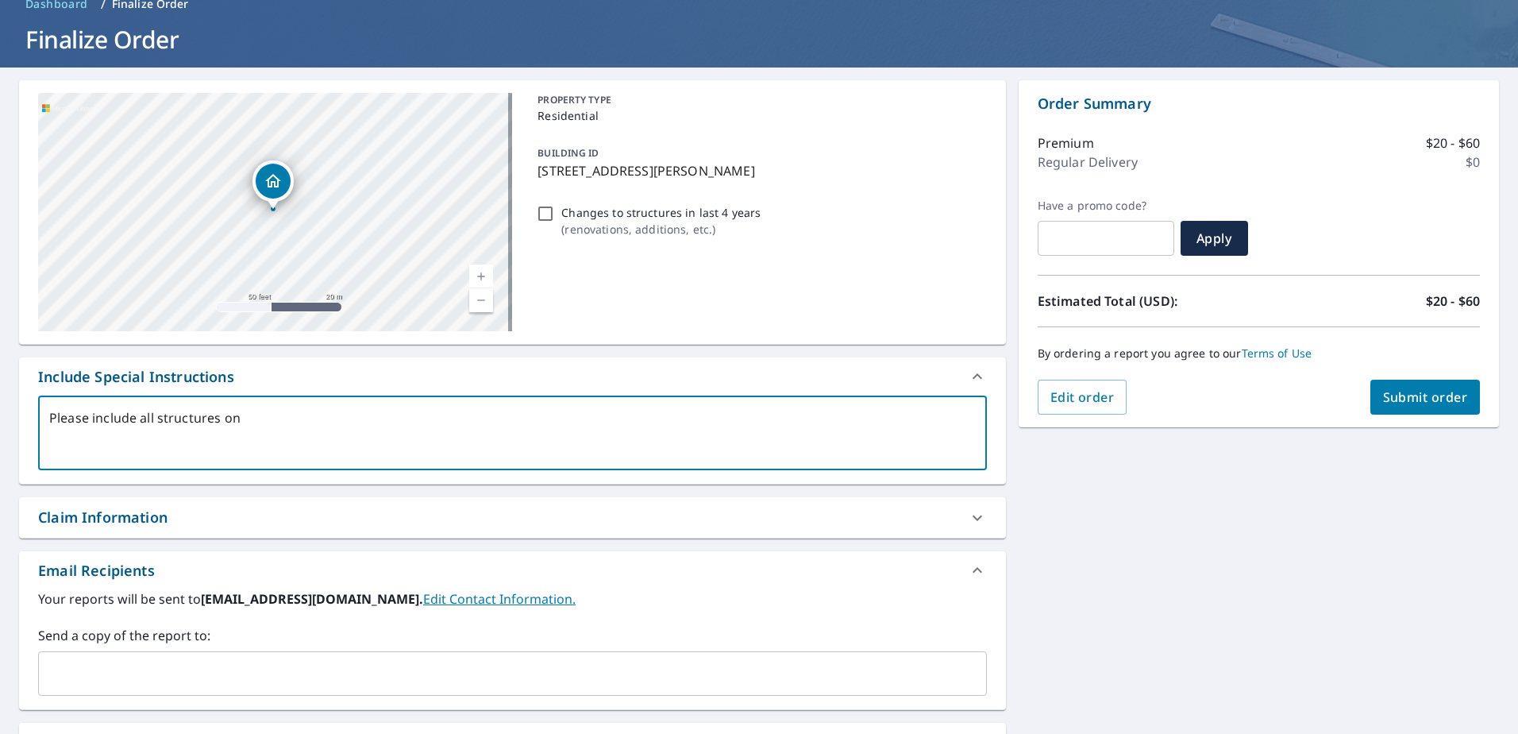
type textarea "x"
checkbox input "true"
type textarea "Please include all structures on pr"
type textarea "x"
checkbox input "true"
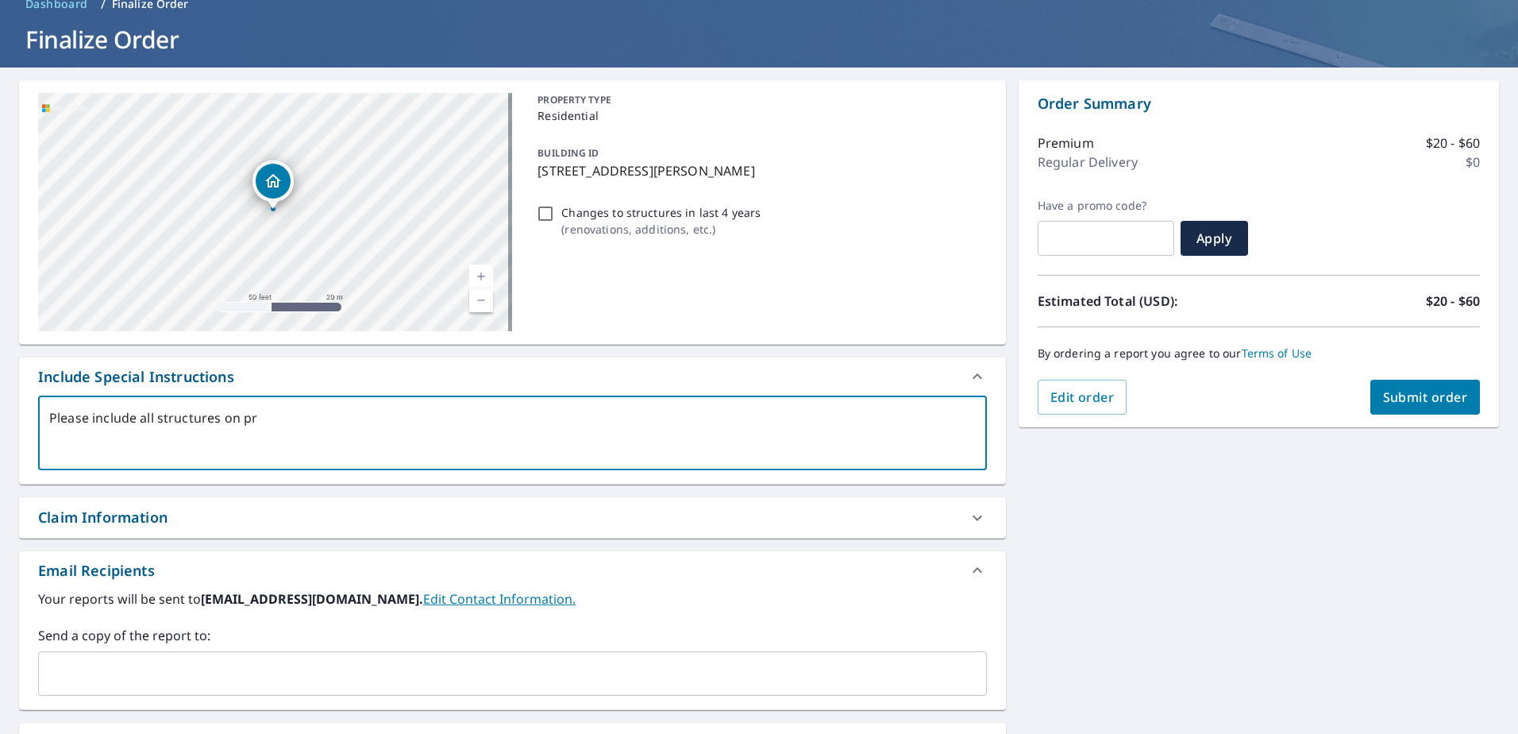
type textarea "Please include all structures on pro"
type textarea "x"
checkbox input "true"
type textarea "Please include all structures on prop"
type textarea "x"
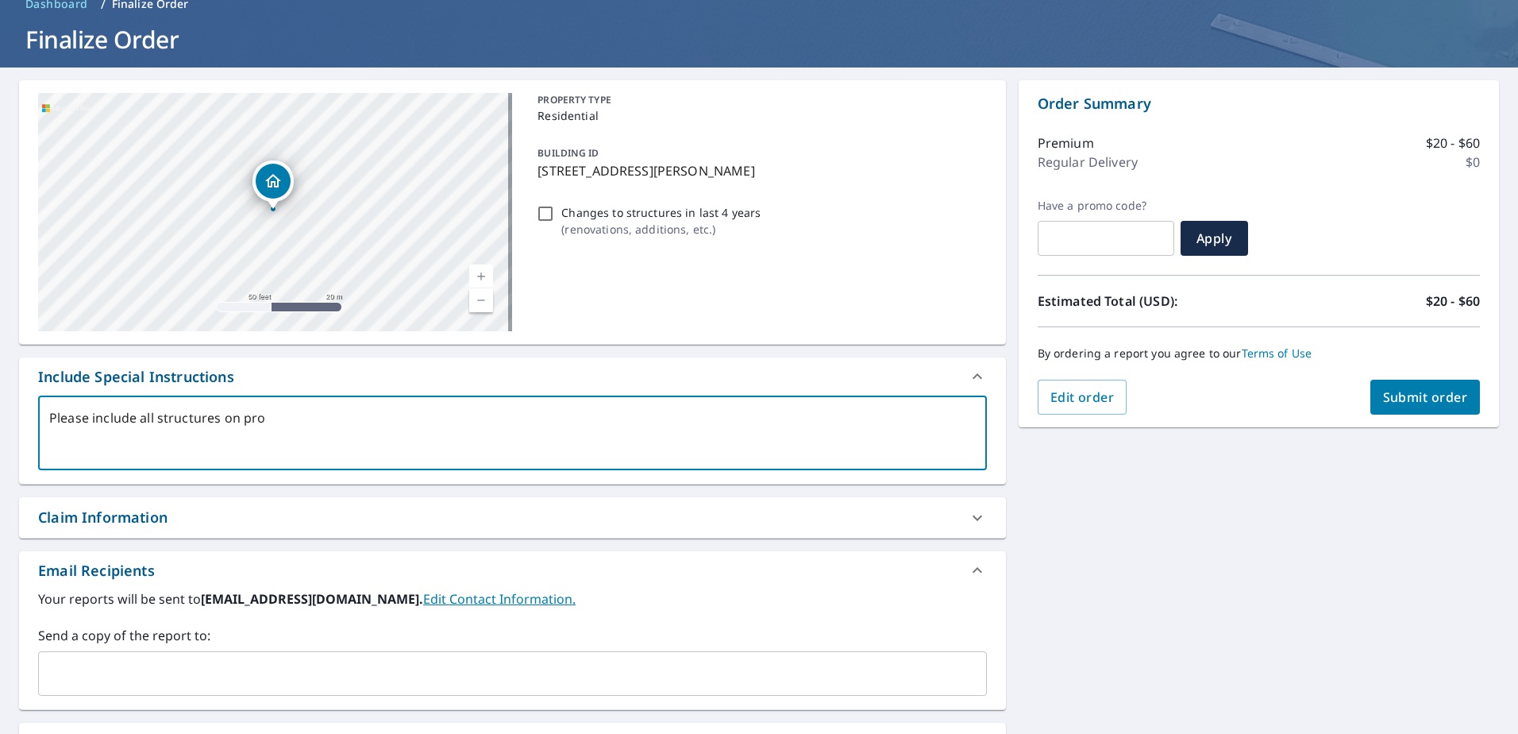
checkbox input "true"
type textarea "Please include all structures on prope"
type textarea "x"
checkbox input "true"
type textarea "Please include all structures on proper"
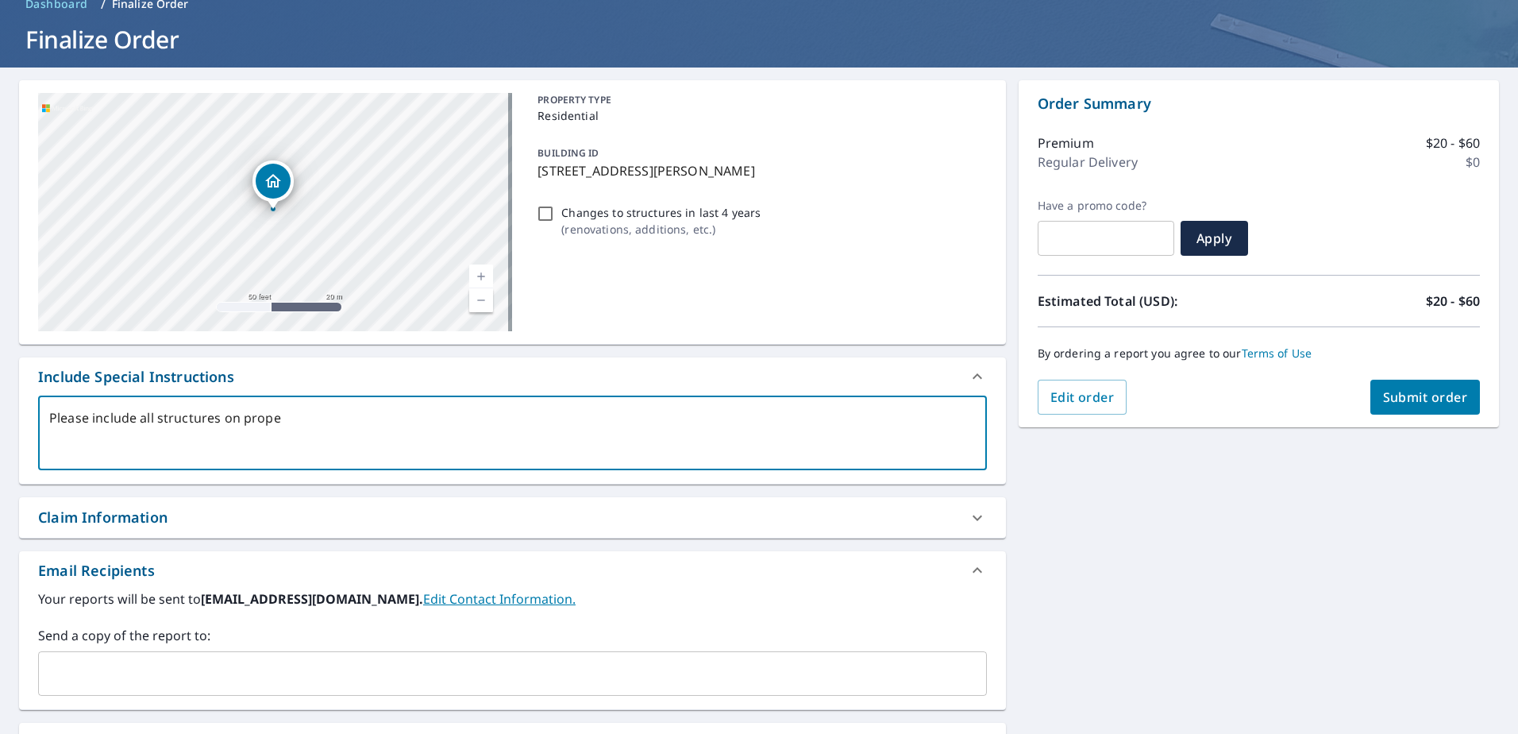
type textarea "x"
checkbox input "true"
type textarea "Please include all structures on propert"
type textarea "x"
checkbox input "true"
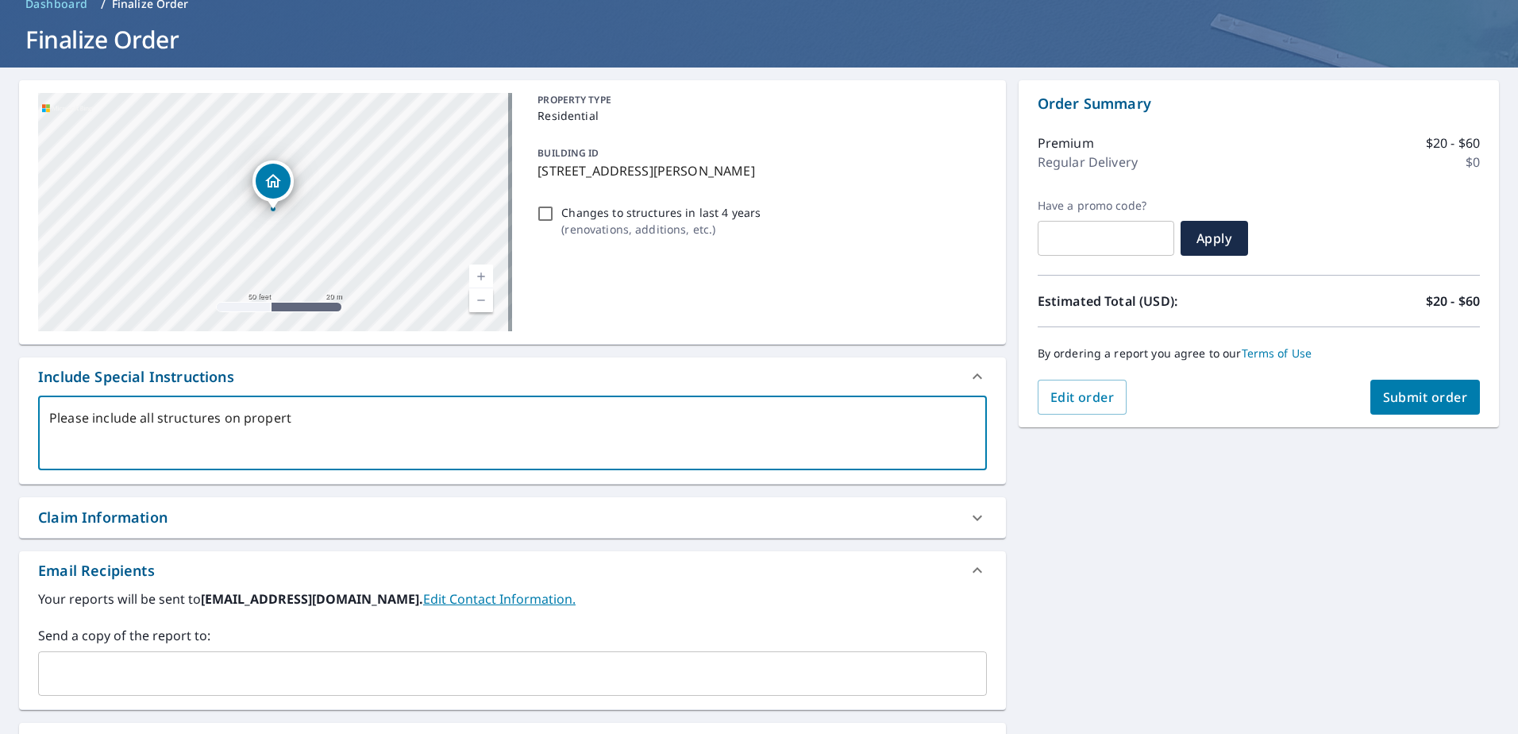
type textarea "Please include all structures on property"
type textarea "x"
checkbox input "true"
type textarea "Please include all structures on property."
type textarea "x"
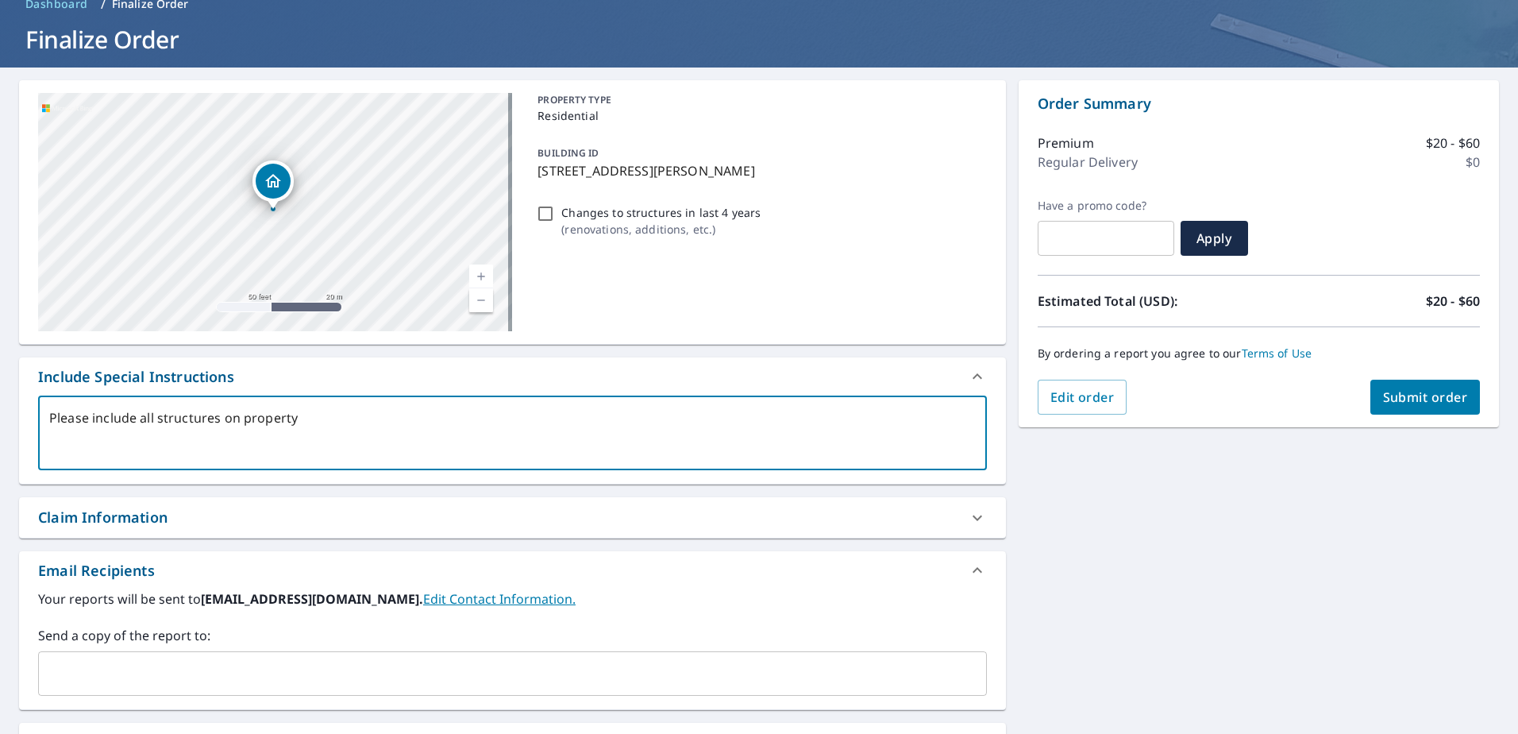
checkbox input "true"
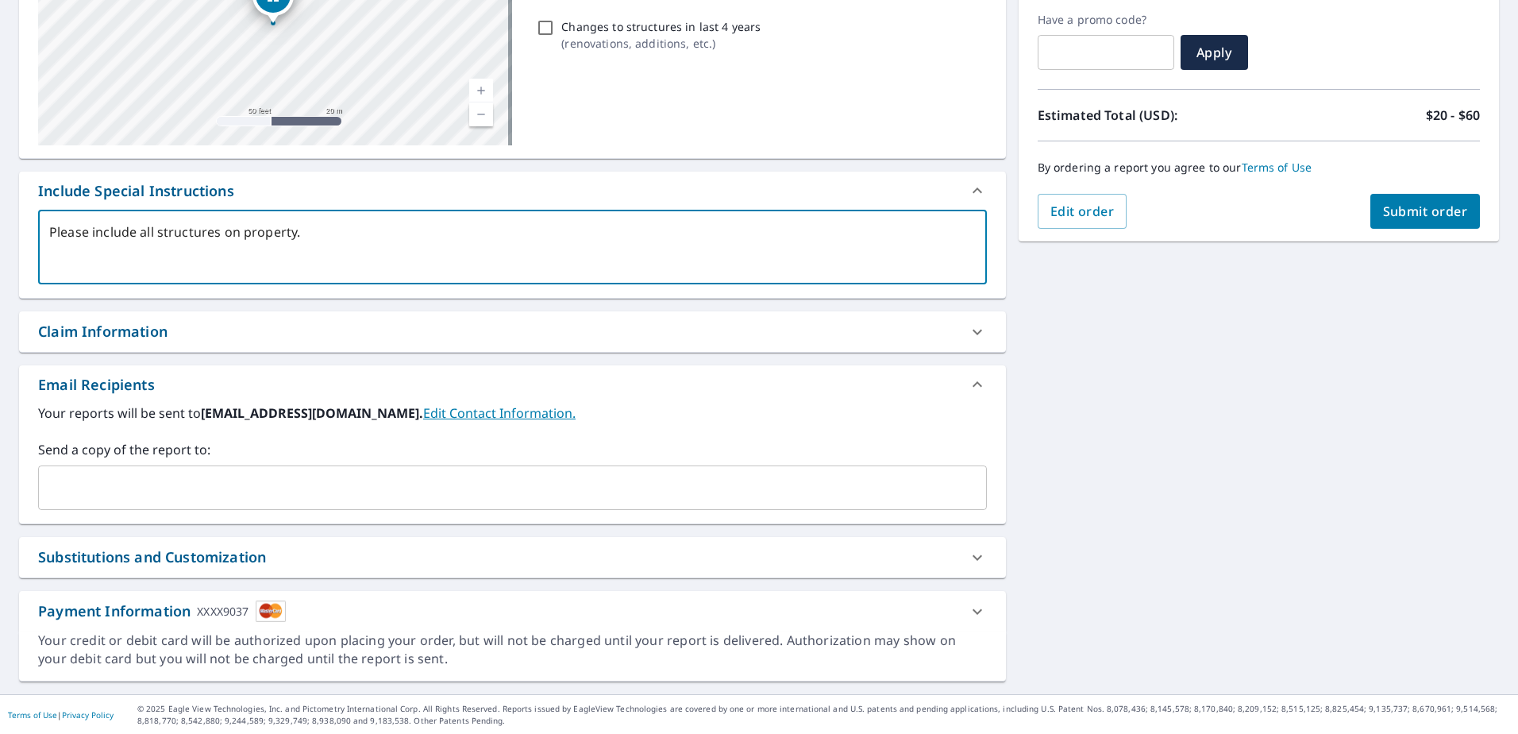
scroll to position [266, 0]
type textarea "Please include all structures on property."
type textarea "x"
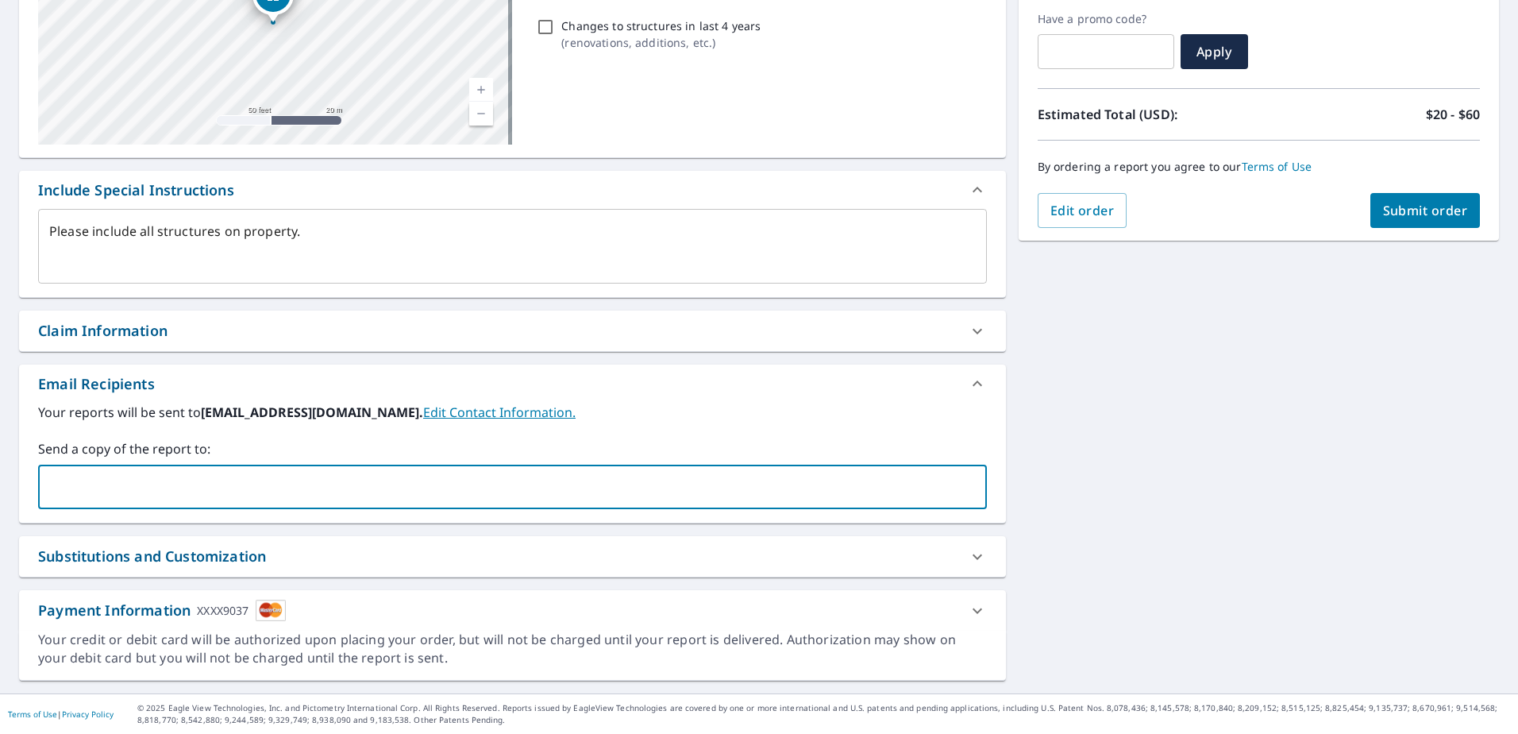
click at [112, 491] on input "text" at bounding box center [500, 487] width 911 height 30
type input "[PERSON_NAME][EMAIL_ADDRESS][DOMAIN_NAME]"
type textarea "x"
checkbox input "true"
click at [1422, 212] on span "Submit order" at bounding box center [1425, 210] width 85 height 17
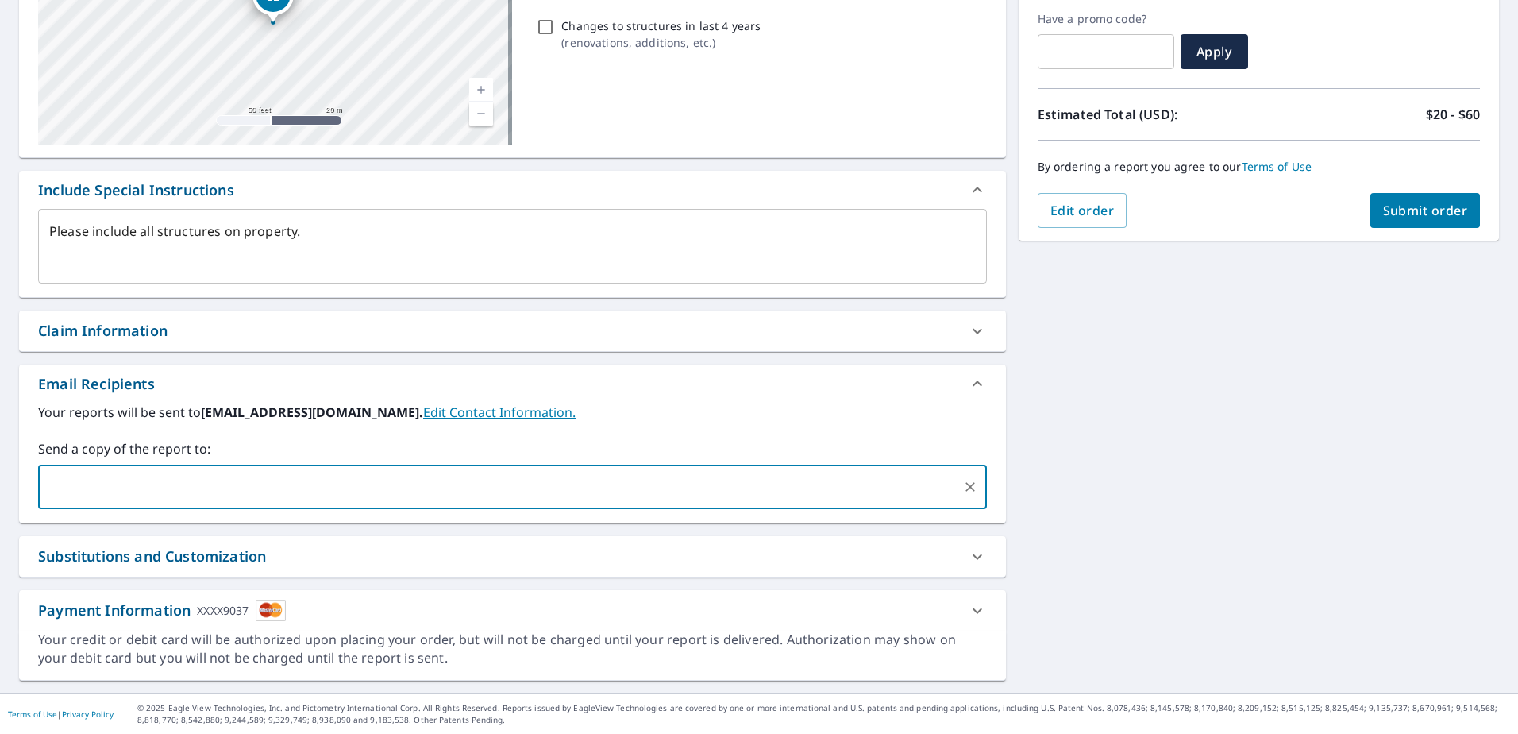
type textarea "x"
checkbox input "true"
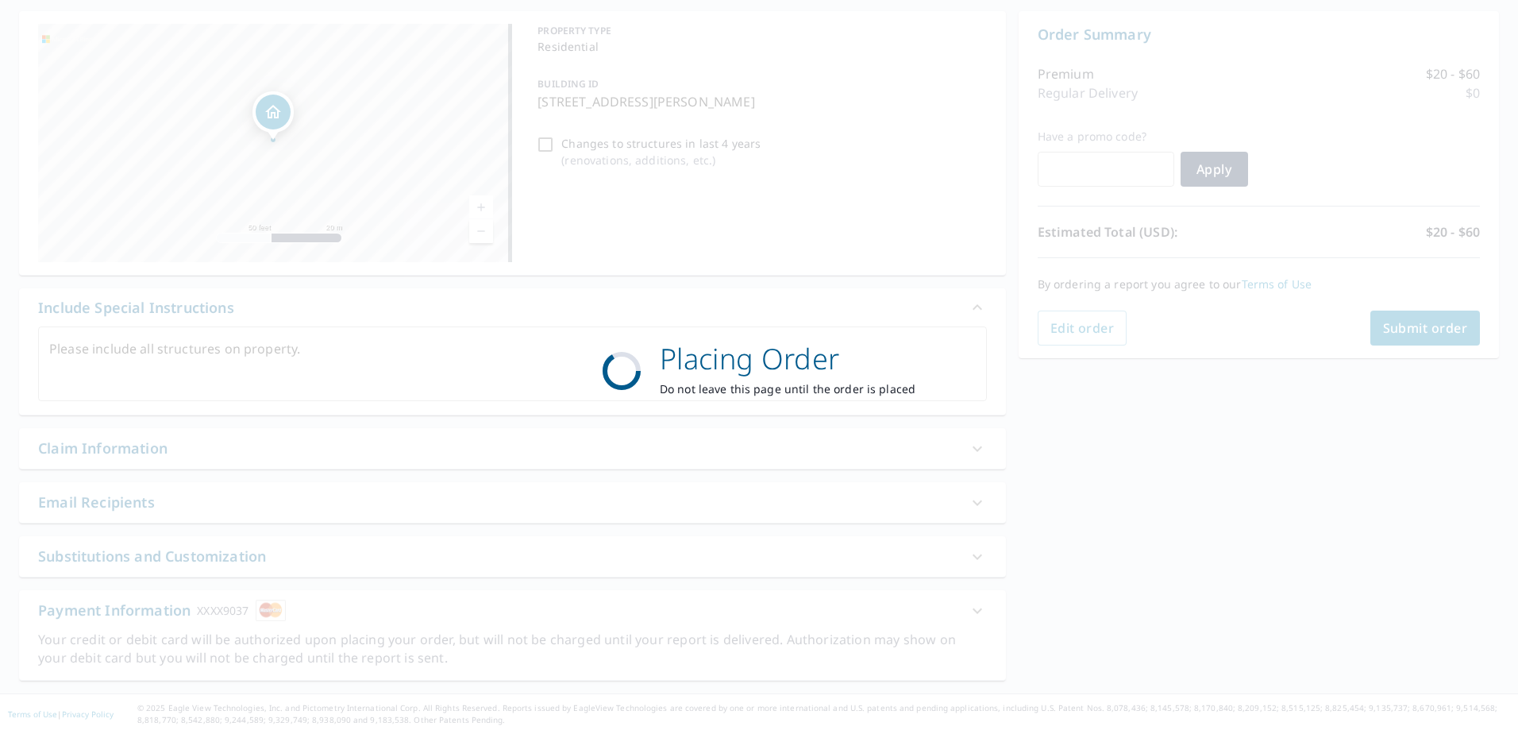
scroll to position [149, 0]
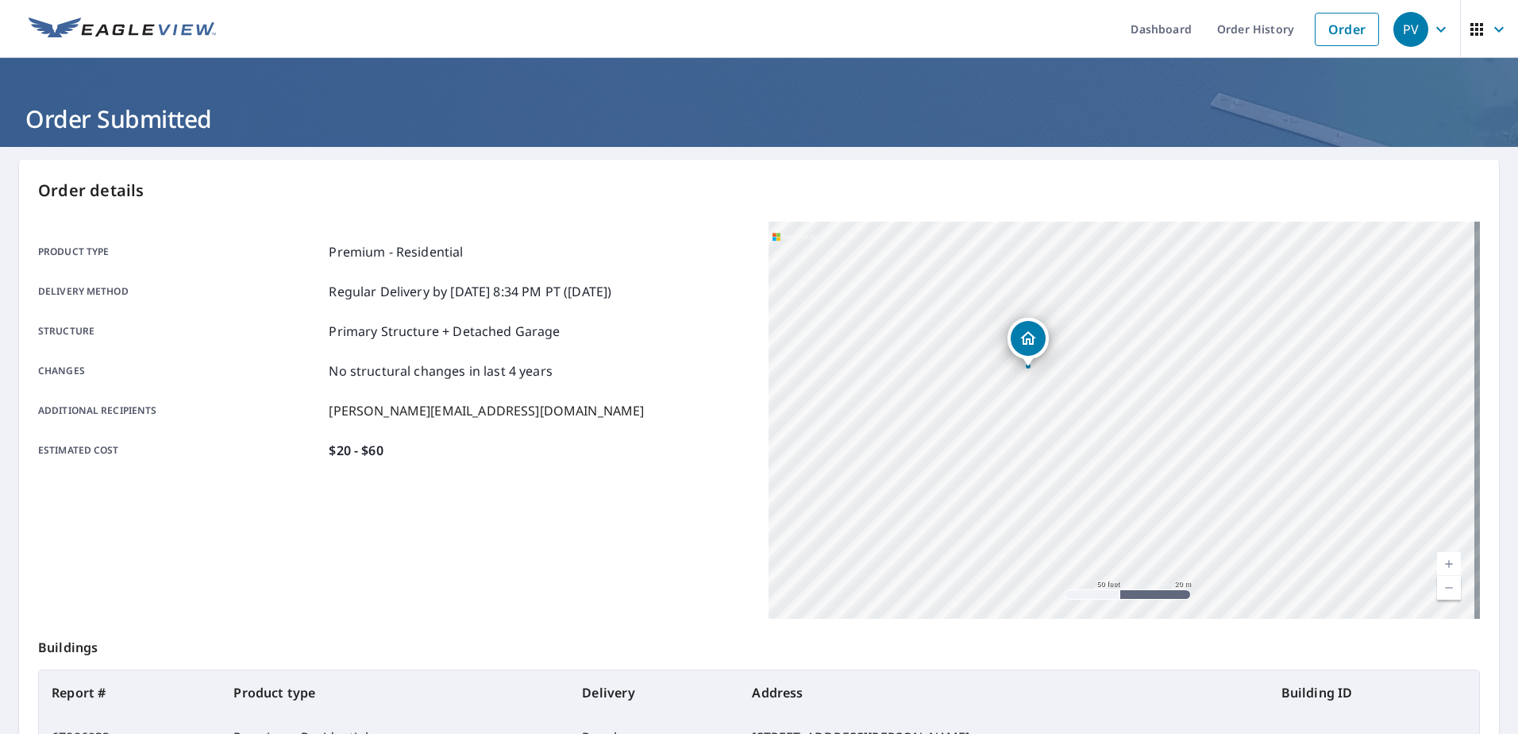
drag, startPoint x: 967, startPoint y: 433, endPoint x: 1077, endPoint y: 426, distance: 109.8
click at [1077, 426] on div "[STREET_ADDRESS][PERSON_NAME]" at bounding box center [1125, 420] width 712 height 397
drag, startPoint x: 1081, startPoint y: 420, endPoint x: 1070, endPoint y: 611, distance: 190.9
click at [1070, 611] on div "[STREET_ADDRESS][PERSON_NAME]" at bounding box center [1125, 420] width 712 height 397
drag, startPoint x: 1077, startPoint y: 425, endPoint x: 1059, endPoint y: 604, distance: 179.5
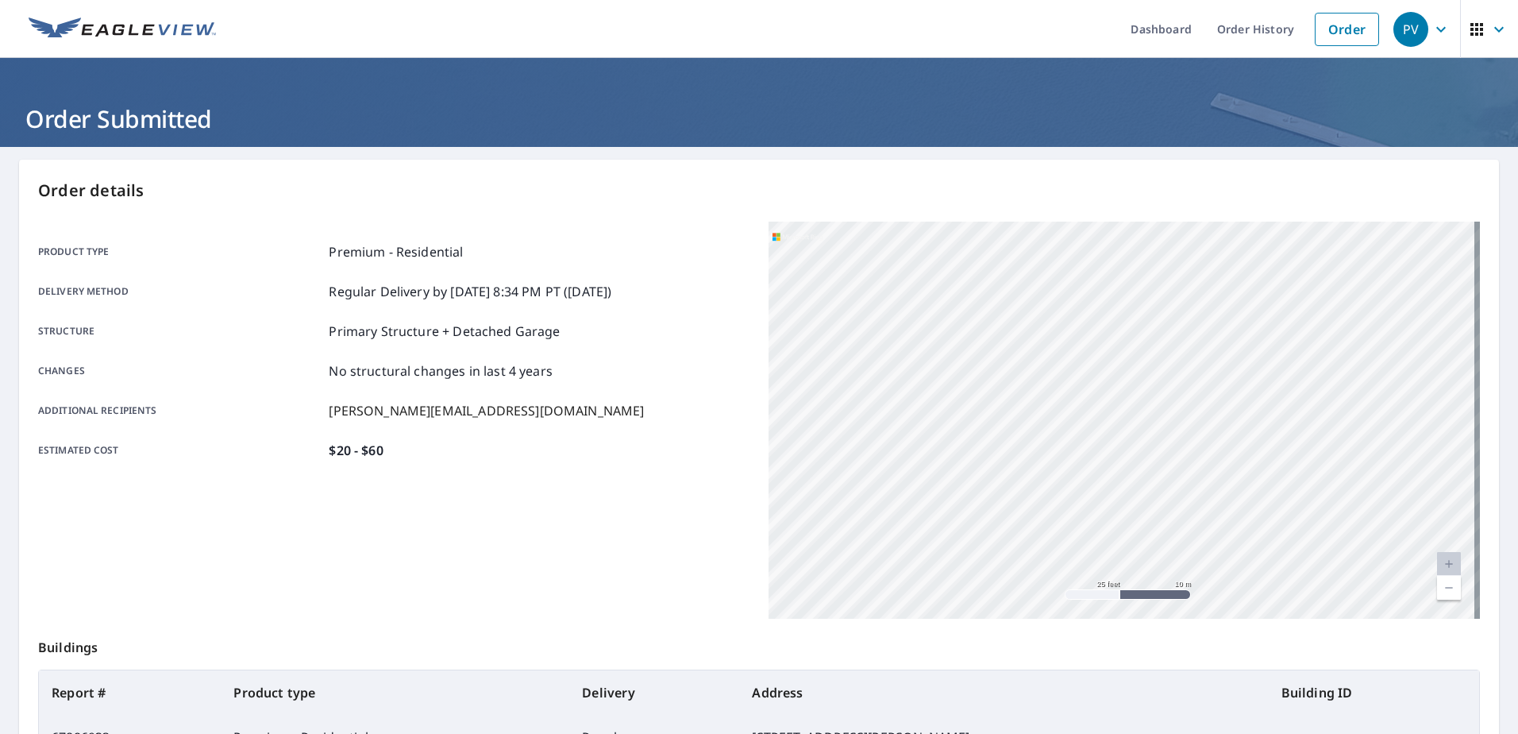
click at [1059, 604] on div "[STREET_ADDRESS][PERSON_NAME]" at bounding box center [1125, 420] width 712 height 397
